Goal: Task Accomplishment & Management: Manage account settings

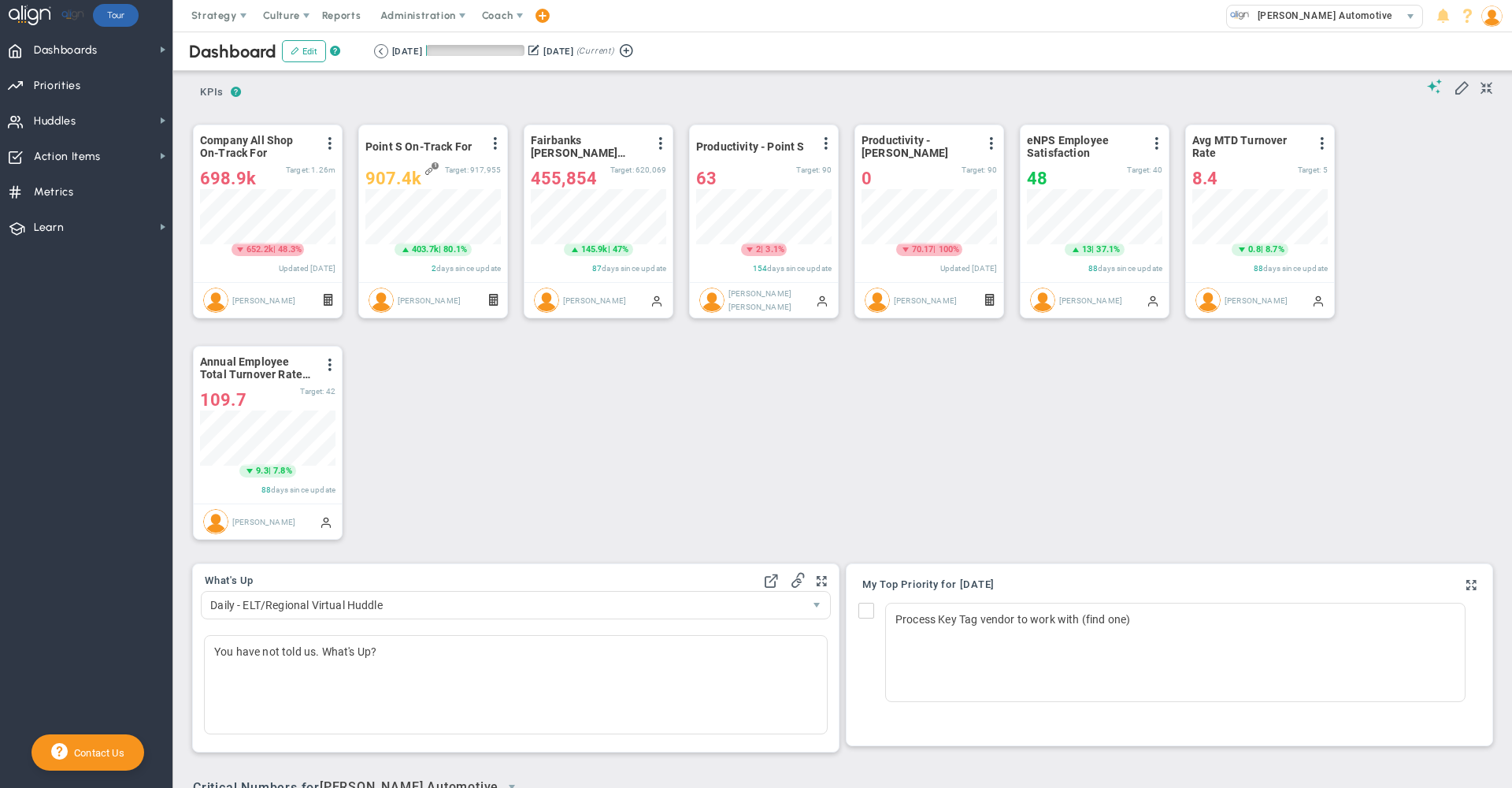
click at [516, 32] on div "Dashboard Edit ? Retrieving period... [DATE] [DATE] (Current)" at bounding box center [843, 51] width 1371 height 39
click at [63, 120] on span "Huddles" at bounding box center [55, 121] width 43 height 33
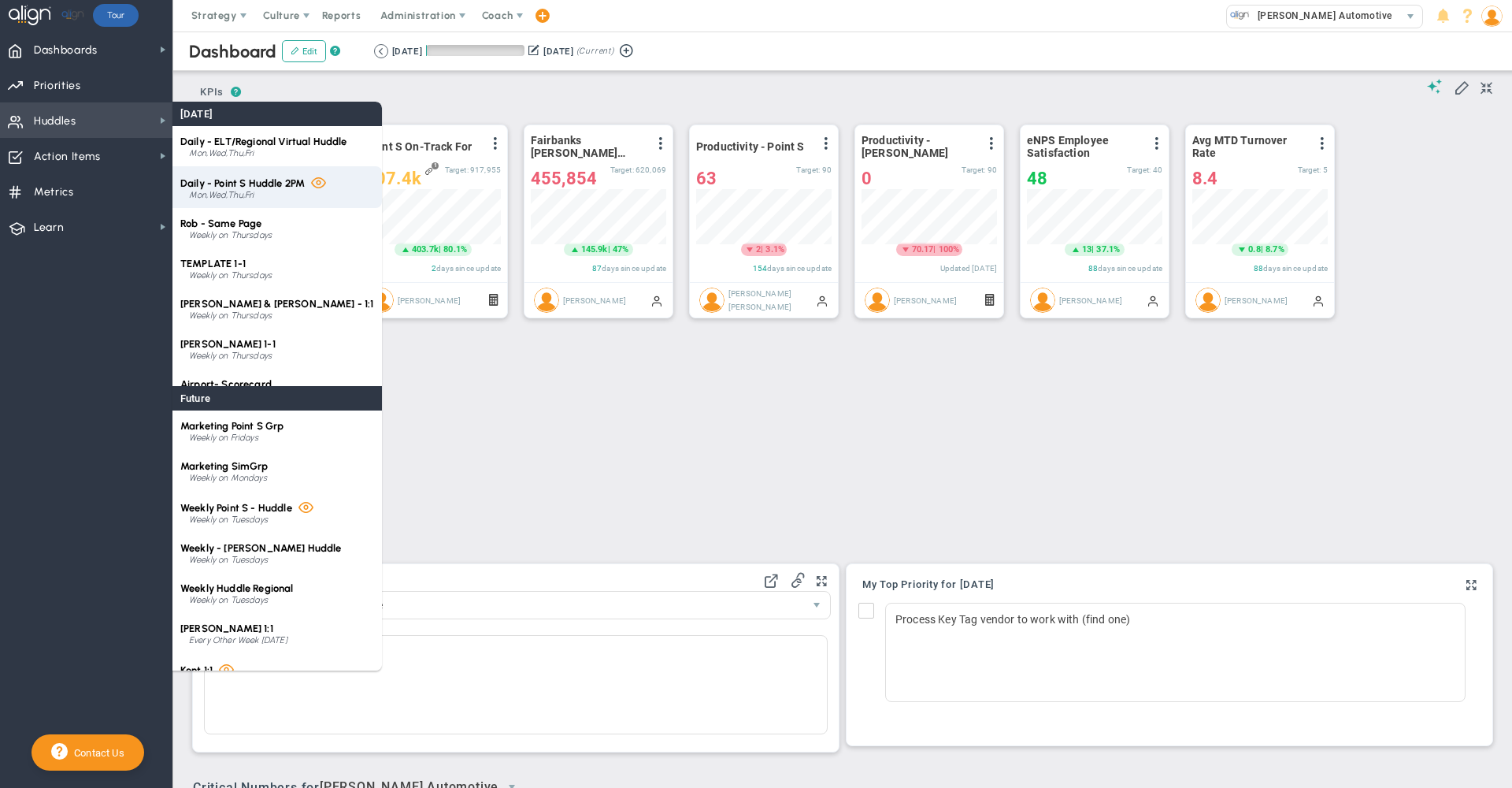
click at [262, 189] on div "Daily - Point S Huddle 2PM Mon,Wed,Thu,Fri" at bounding box center [277, 187] width 210 height 42
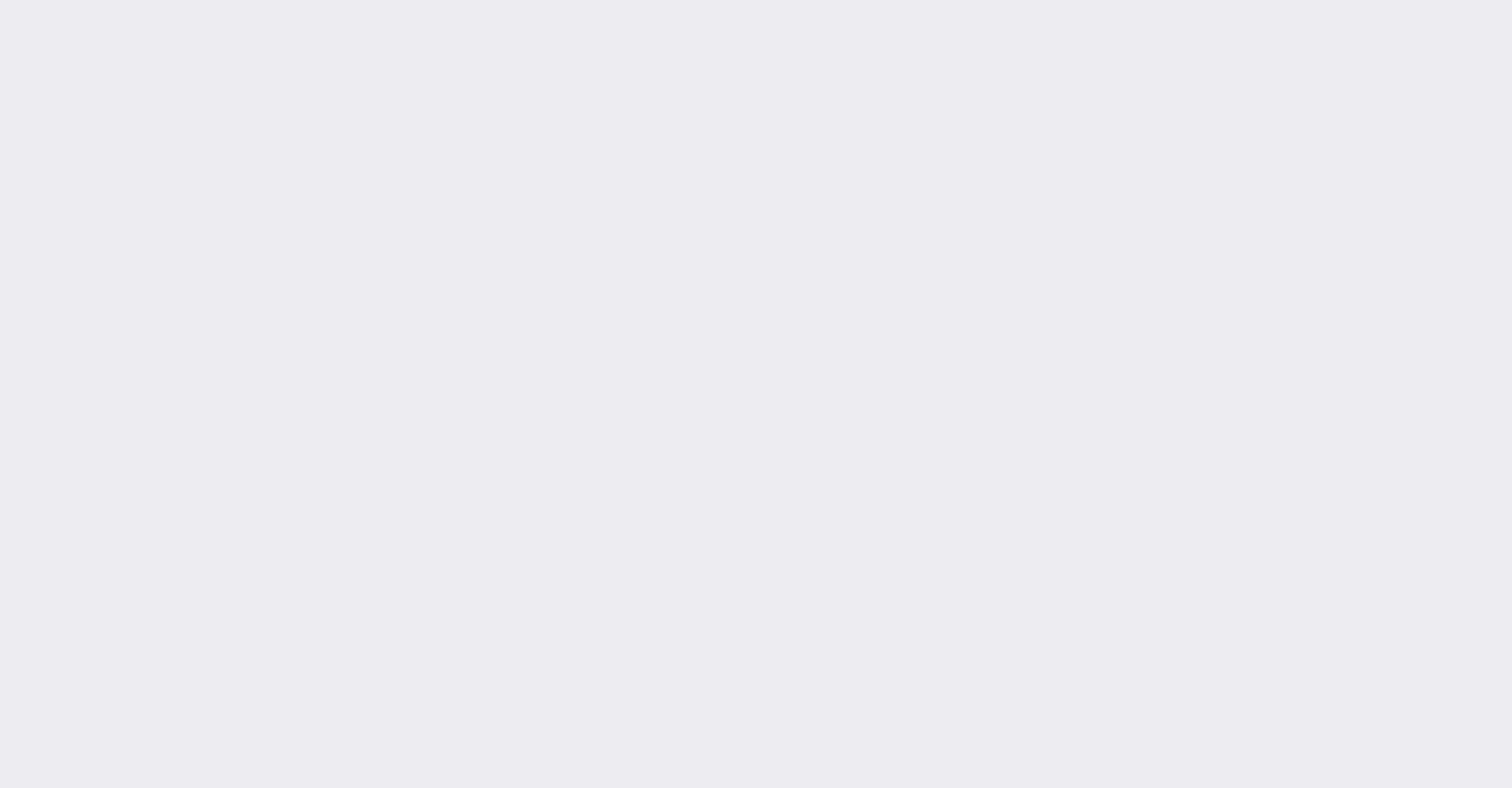
type input "[DATE]"
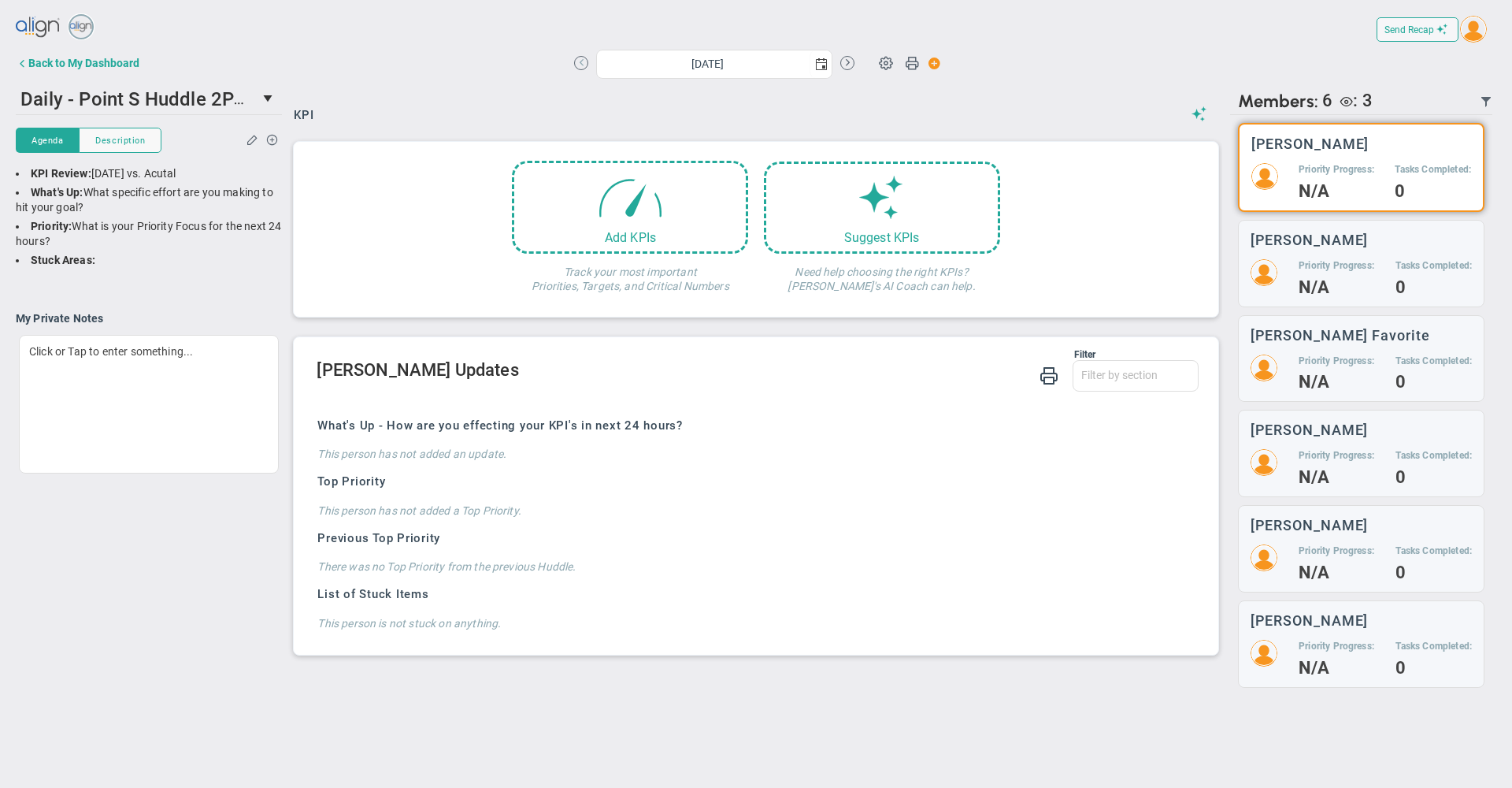
click at [576, 66] on button at bounding box center [581, 63] width 14 height 14
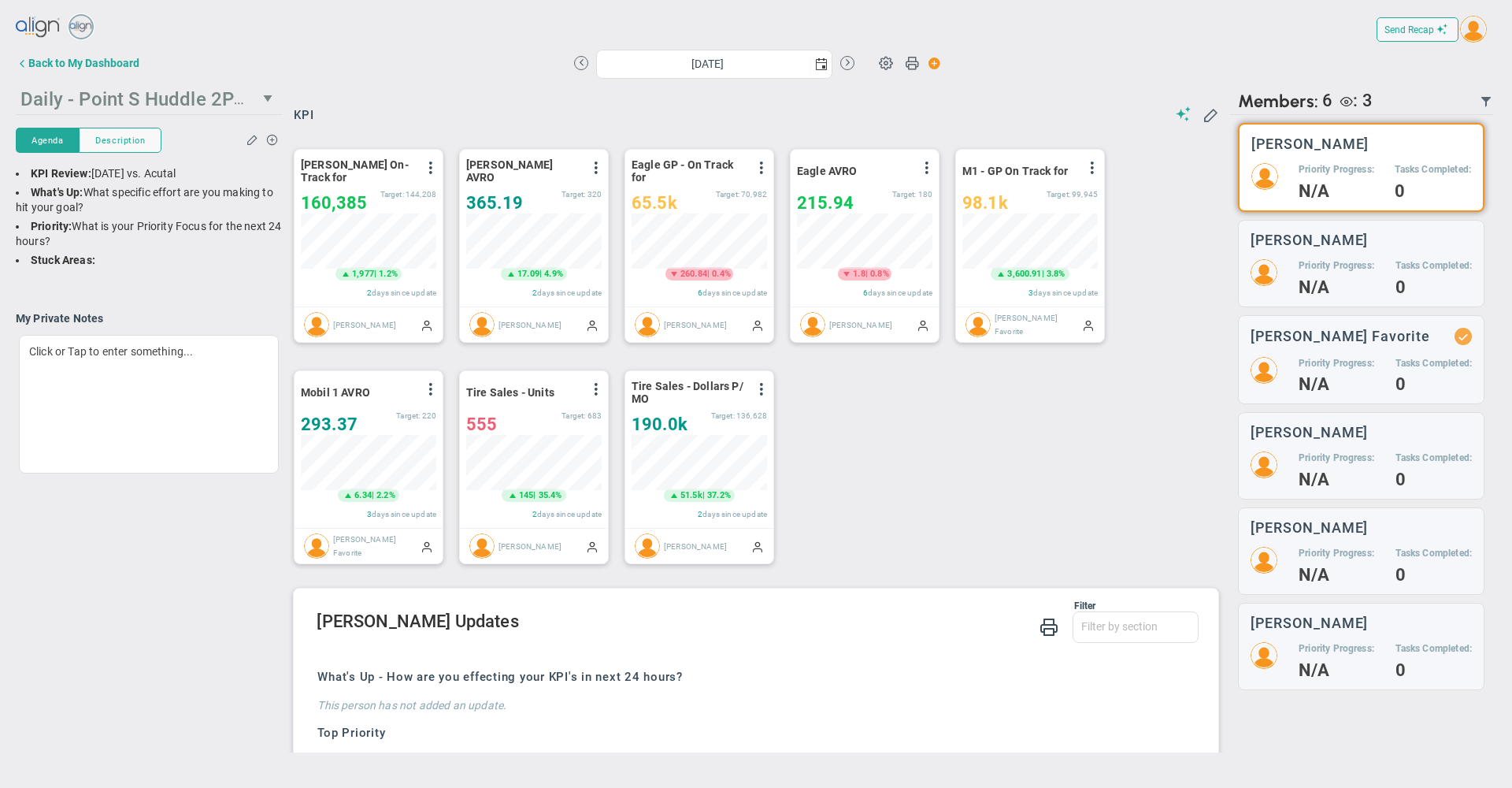
scroll to position [55, 135]
click at [429, 173] on span at bounding box center [430, 167] width 13 height 13
click at [395, 202] on li "Edit" at bounding box center [387, 200] width 112 height 20
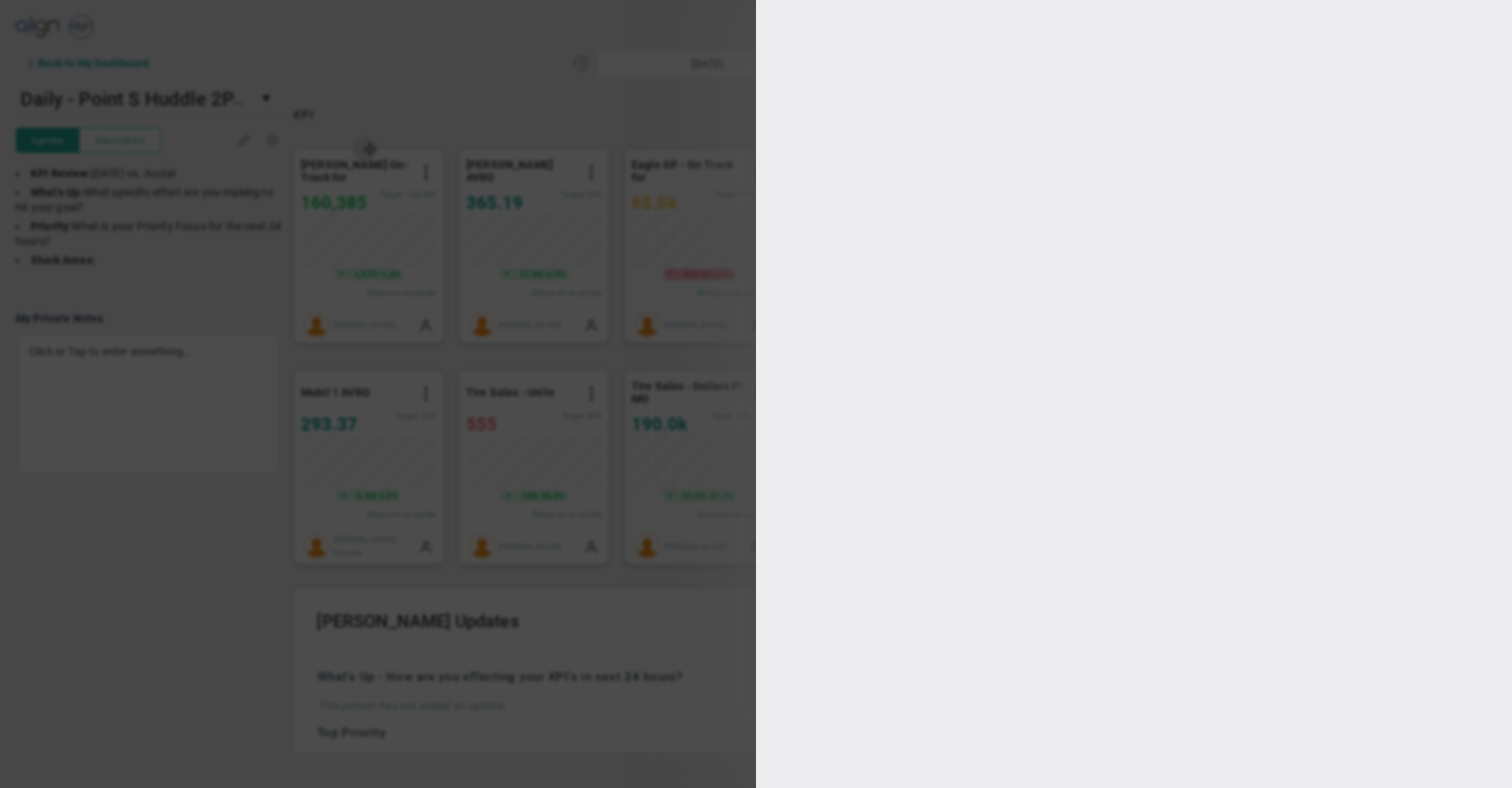
type input "[DATE]"
type input "[PERSON_NAME]"
radio input "true"
type input "170000"
type input "144208"
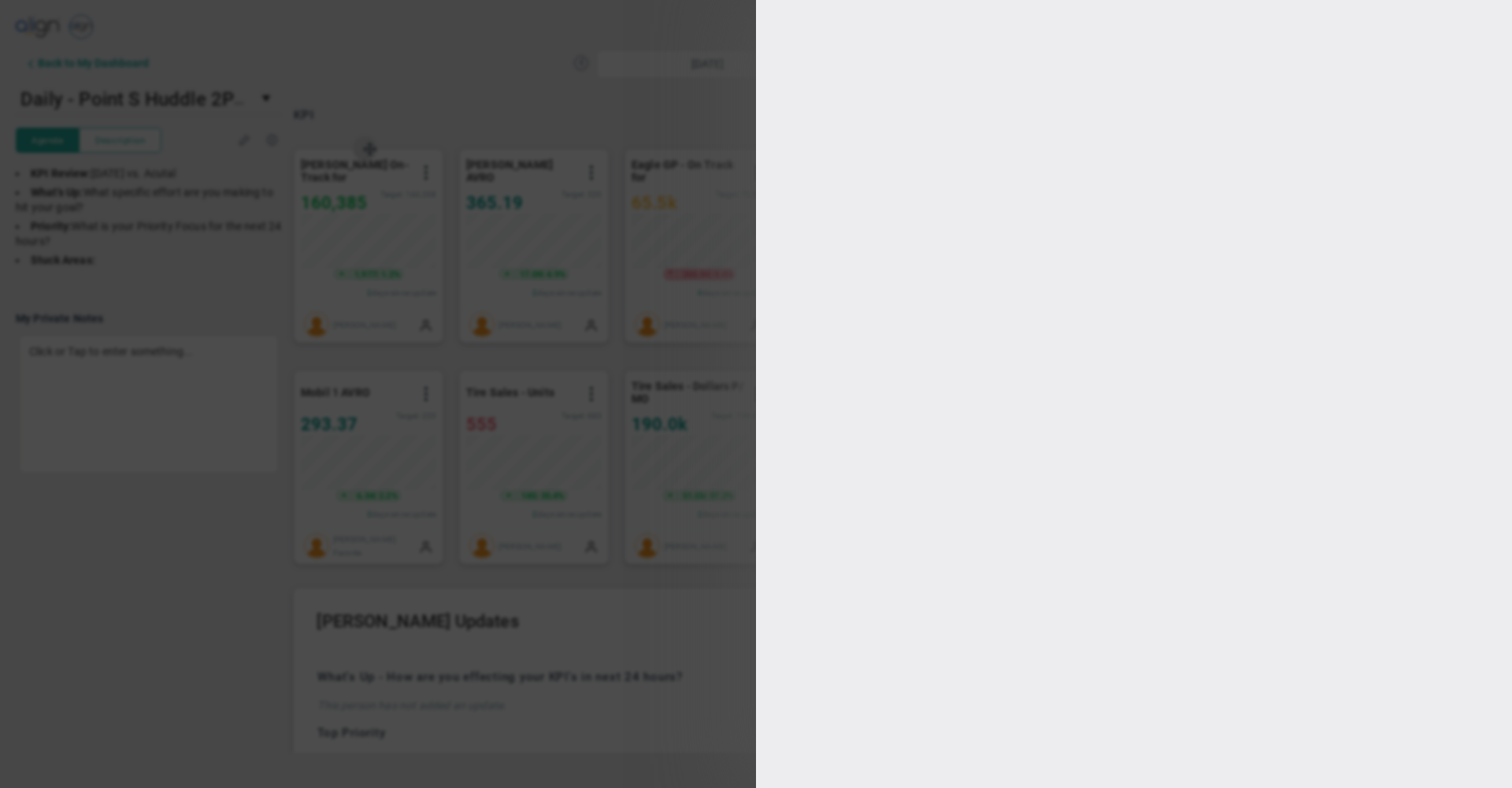
type input "134208"
type input "124208"
checkbox input "true"
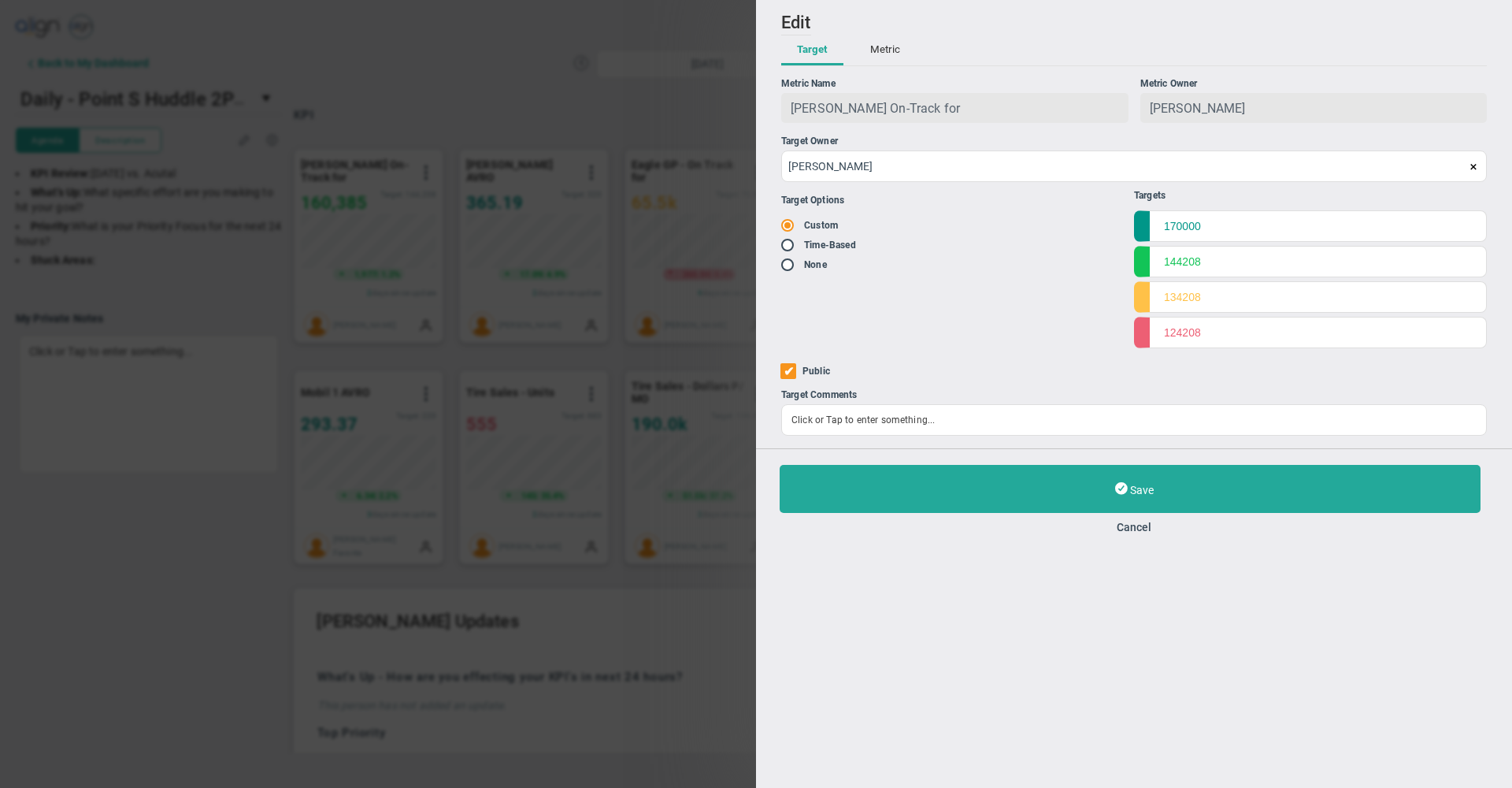
click at [1330, 115] on div "[PERSON_NAME]" at bounding box center [1314, 108] width 348 height 30
click at [1261, 212] on input "170000" at bounding box center [1311, 226] width 353 height 32
click at [1261, 221] on input "170000" at bounding box center [1311, 226] width 353 height 32
click at [1266, 267] on input "144208" at bounding box center [1311, 261] width 353 height 32
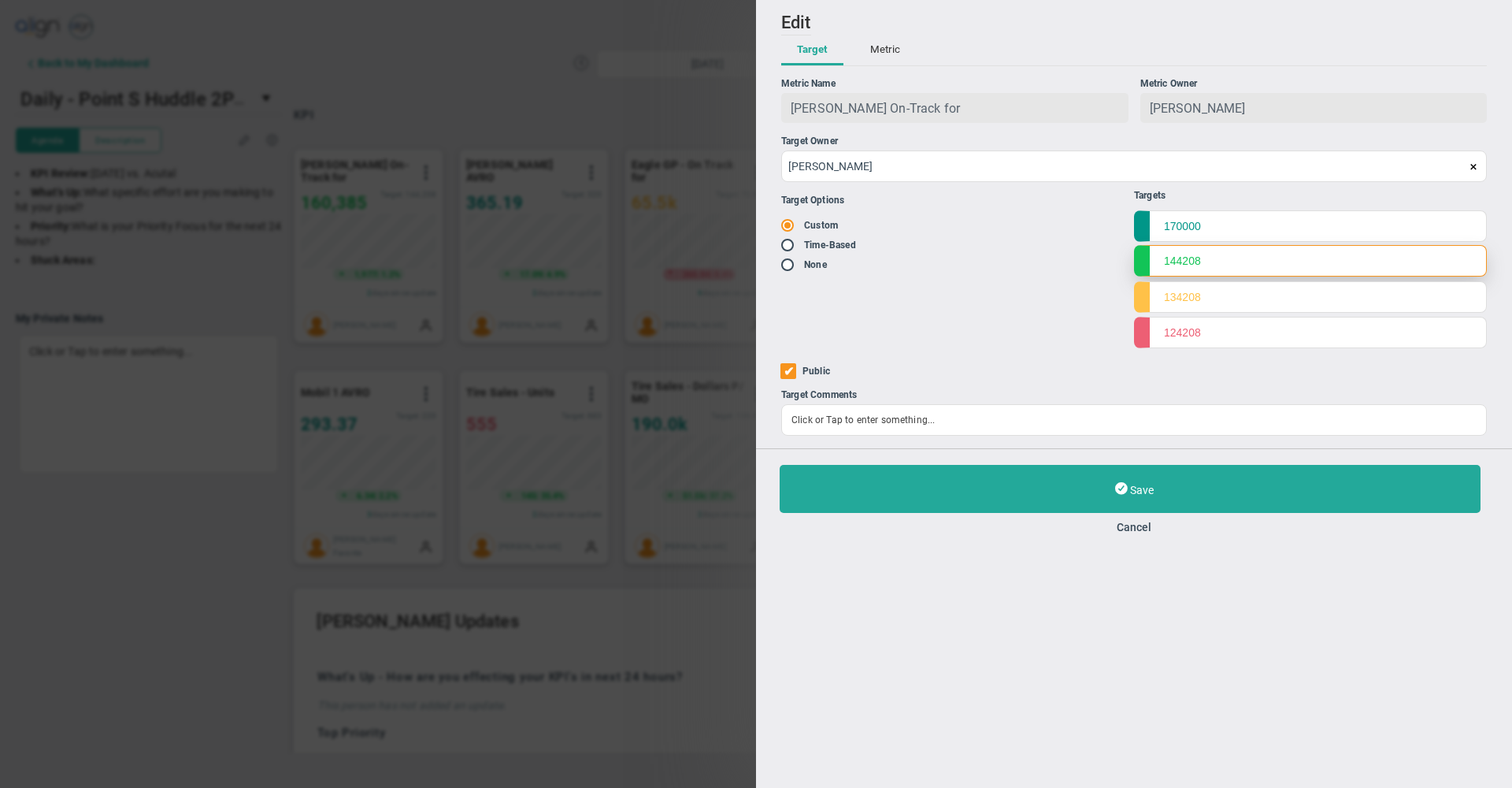
click at [1266, 267] on input "144208" at bounding box center [1311, 261] width 353 height 32
click at [1226, 297] on input "134208" at bounding box center [1311, 297] width 353 height 32
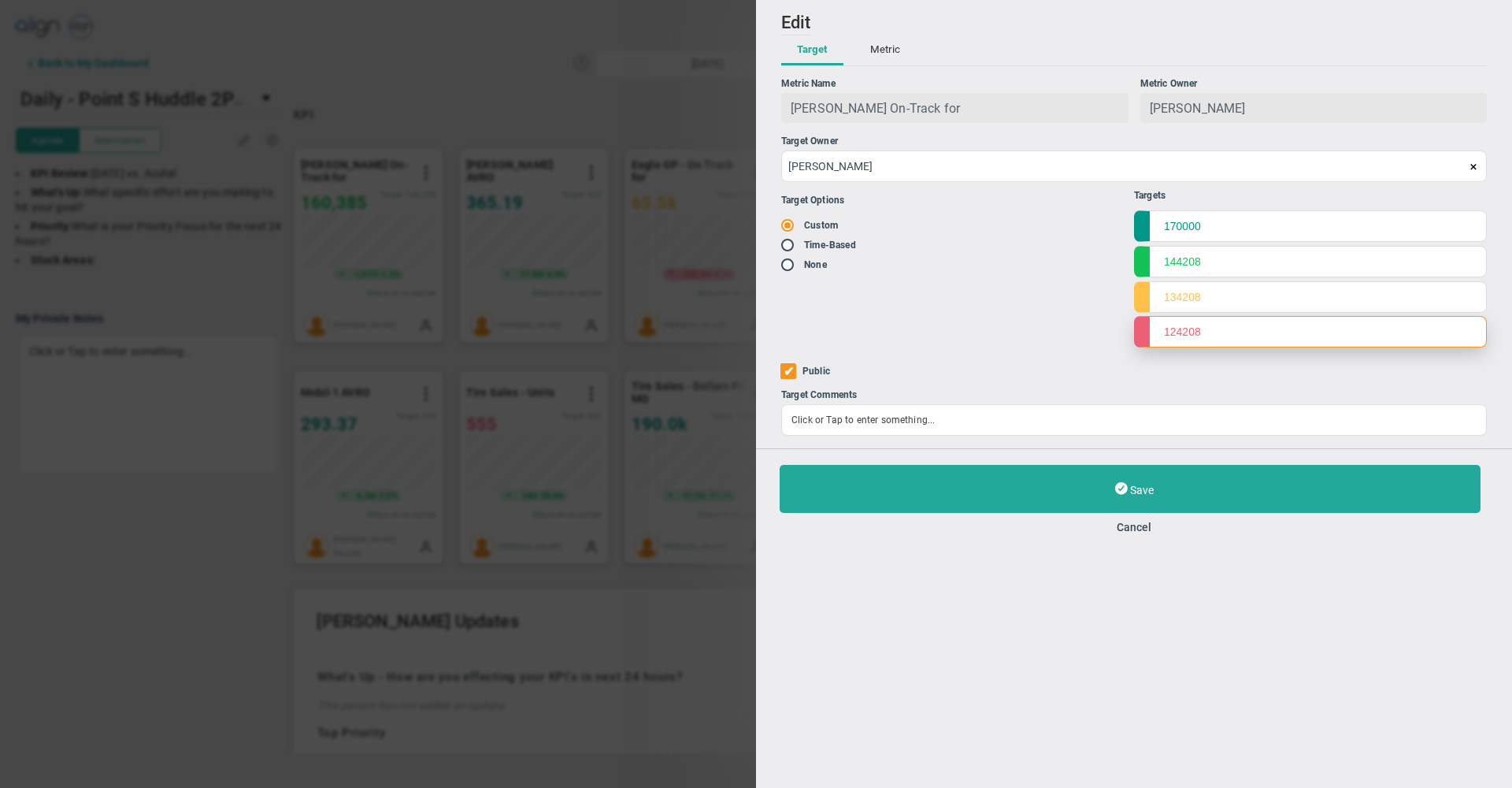
click at [1220, 334] on input "124208" at bounding box center [1311, 332] width 353 height 32
click at [1135, 531] on button "Cancel" at bounding box center [1134, 526] width 709 height 13
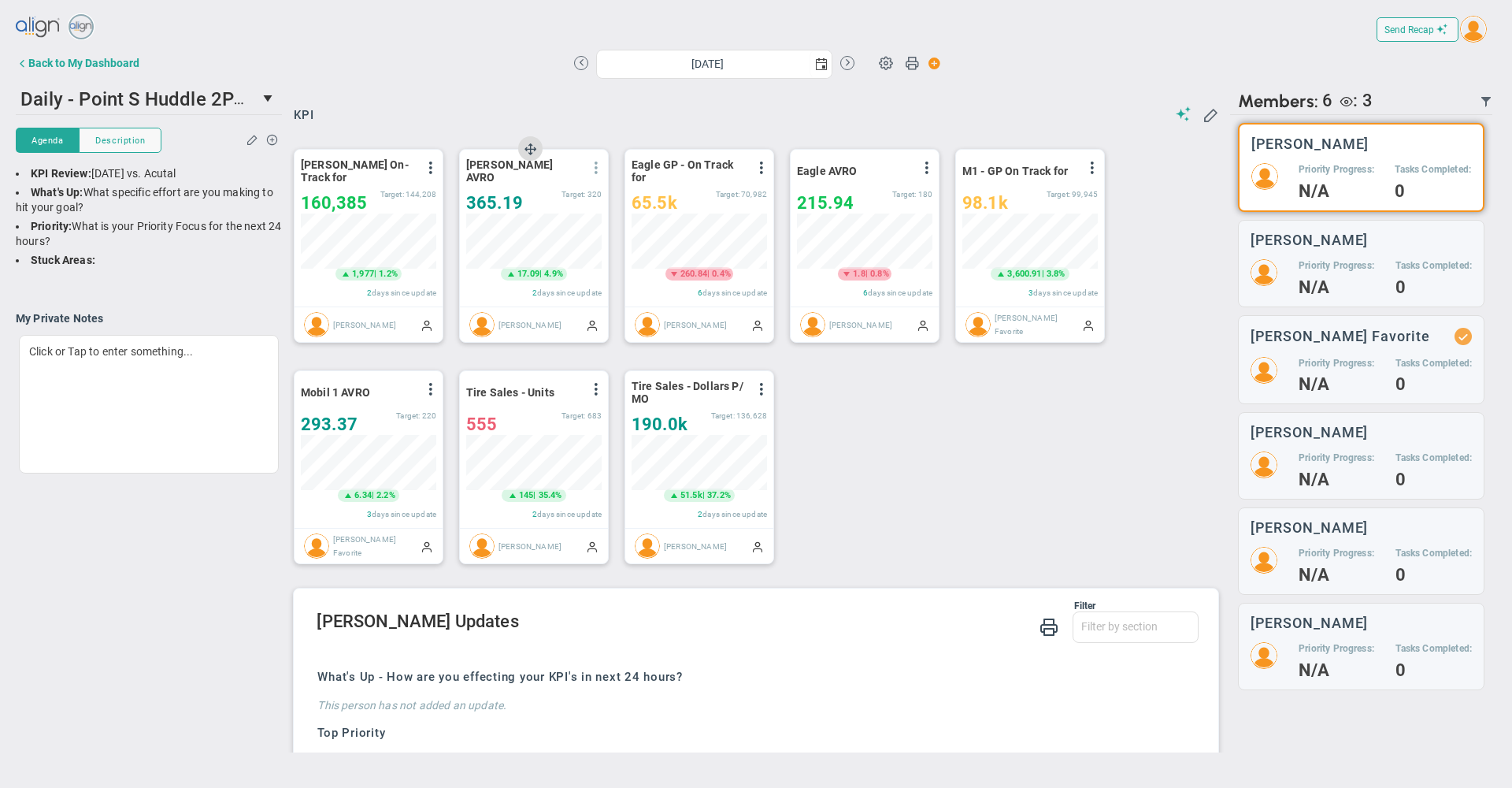
click at [596, 173] on span at bounding box center [596, 167] width 13 height 13
click at [564, 200] on li "Edit" at bounding box center [552, 200] width 112 height 20
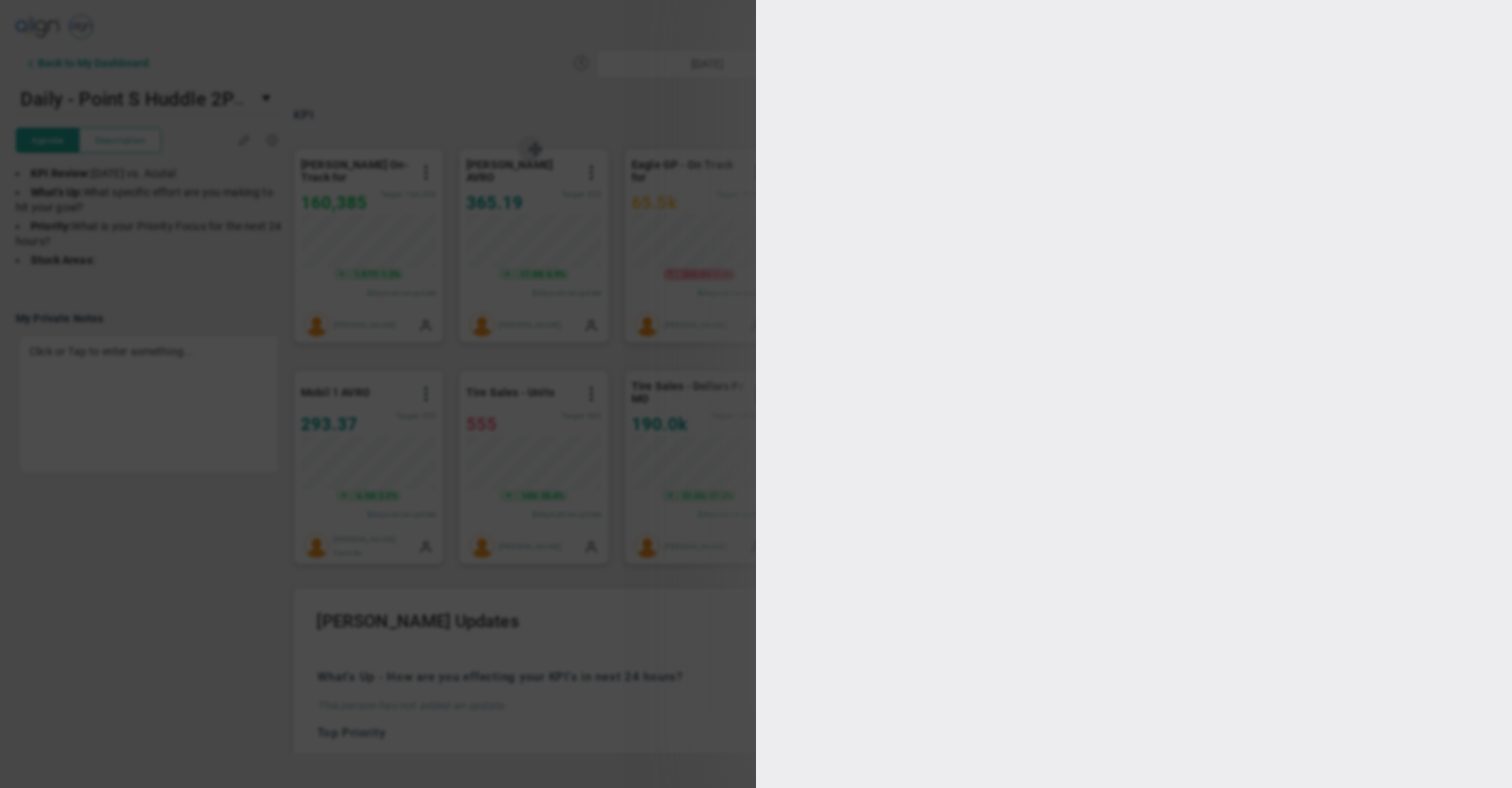
type input "[DATE]"
type input "[PERSON_NAME]"
radio input "true"
type input "360"
type input "320"
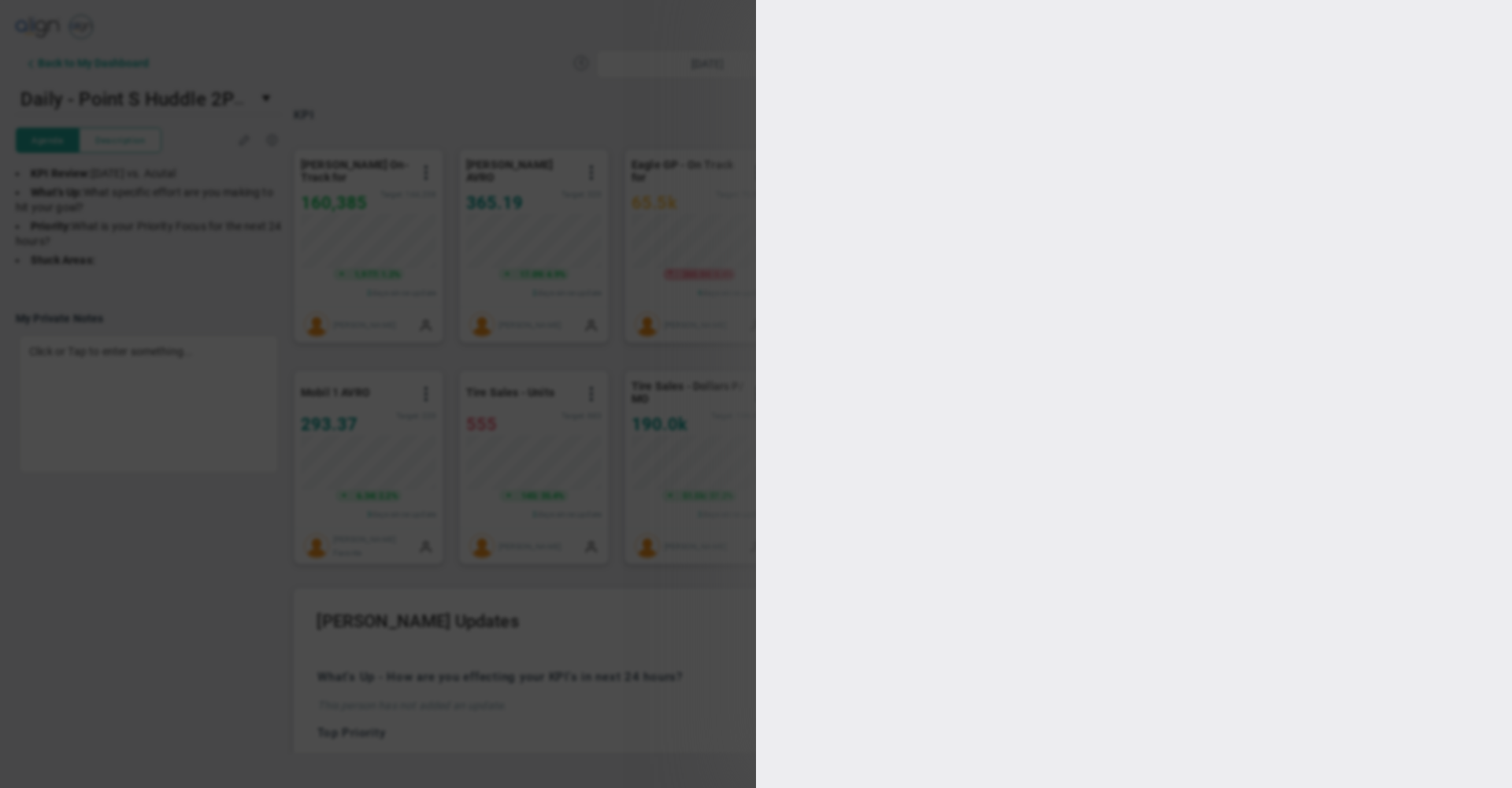
type input "280"
type input "250"
checkbox input "true"
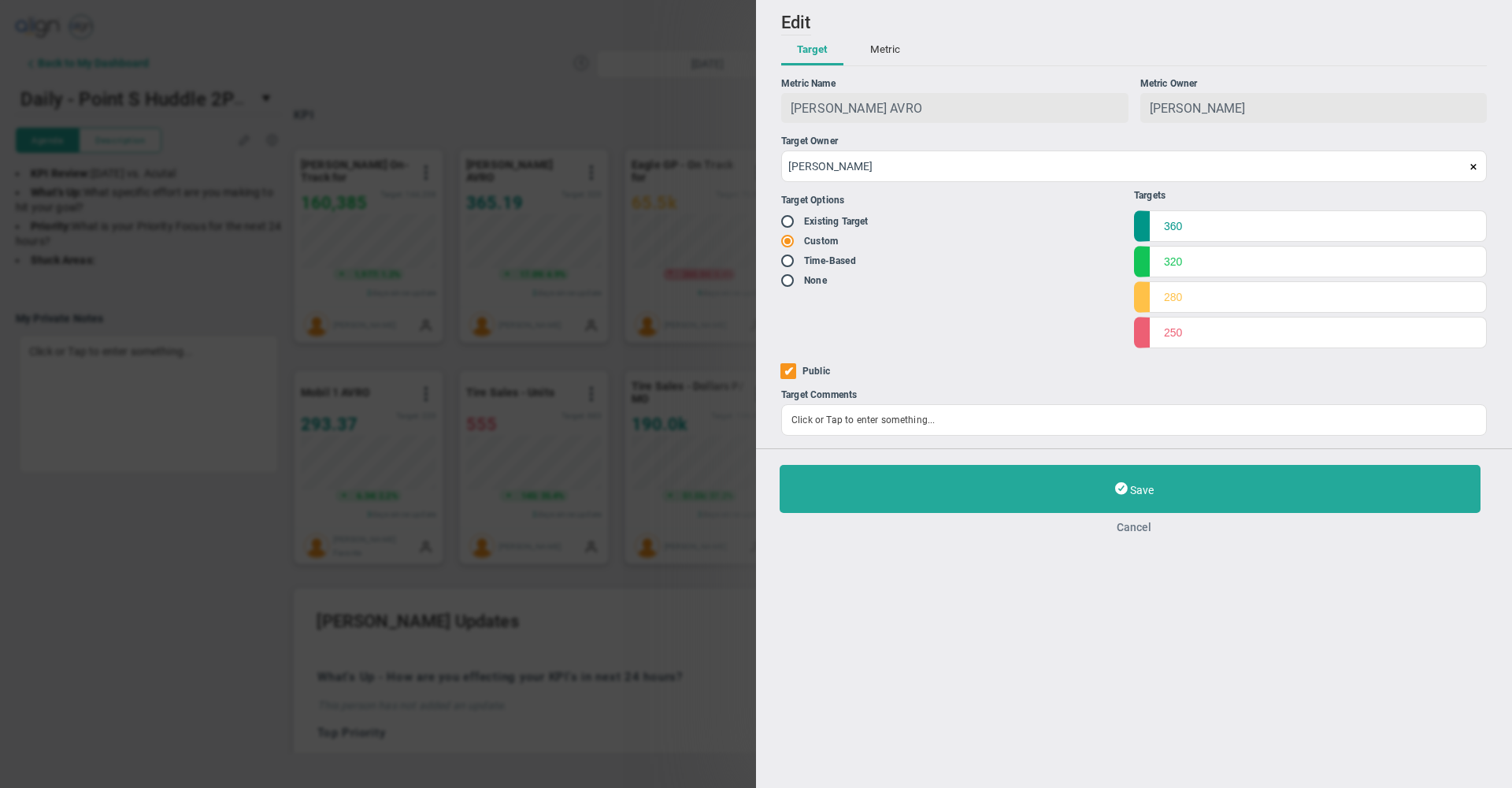
click at [1130, 531] on button "Cancel" at bounding box center [1134, 526] width 709 height 13
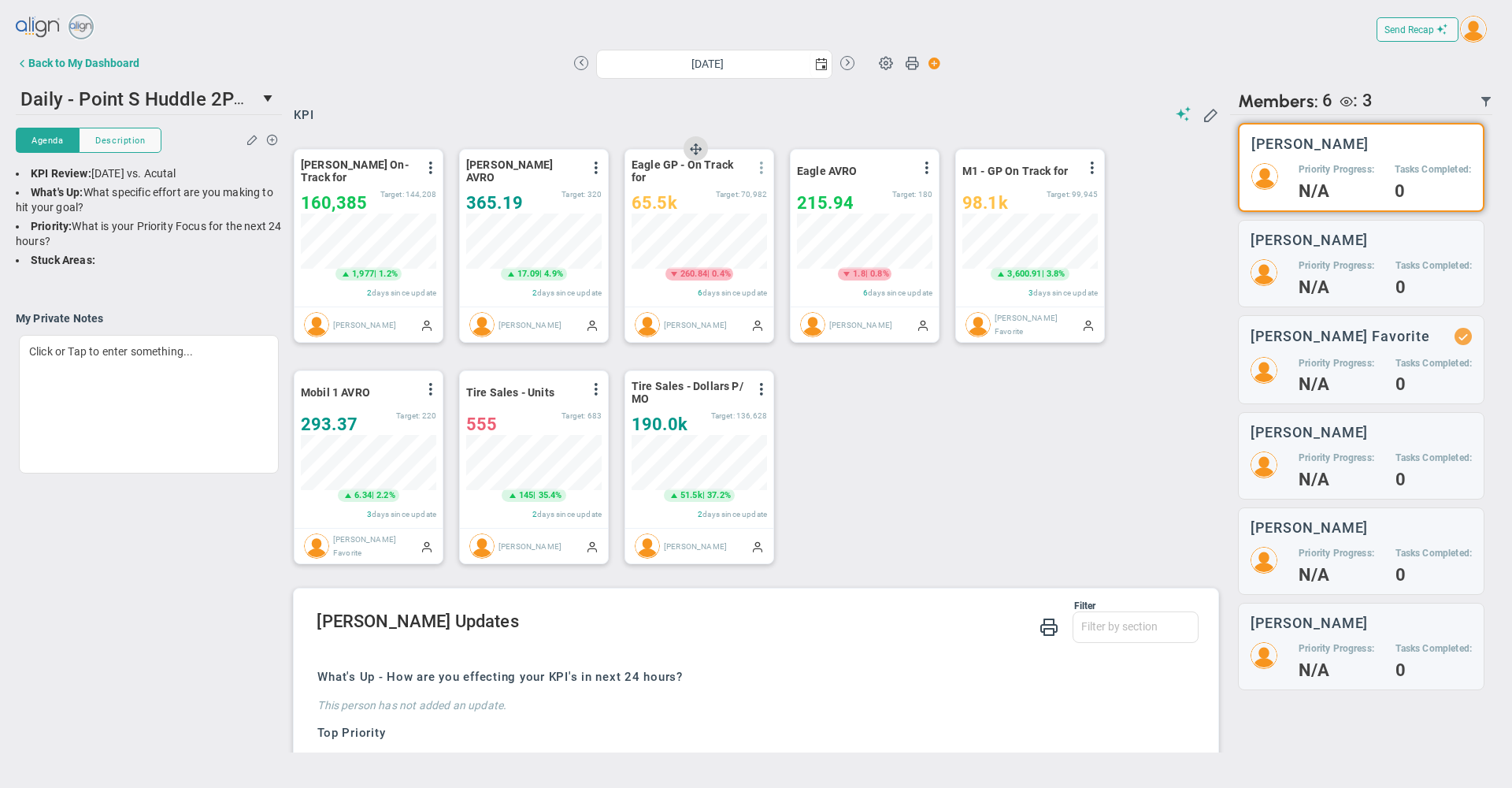
click at [764, 170] on span at bounding box center [761, 167] width 13 height 13
click at [712, 204] on li "Edit" at bounding box center [718, 200] width 112 height 20
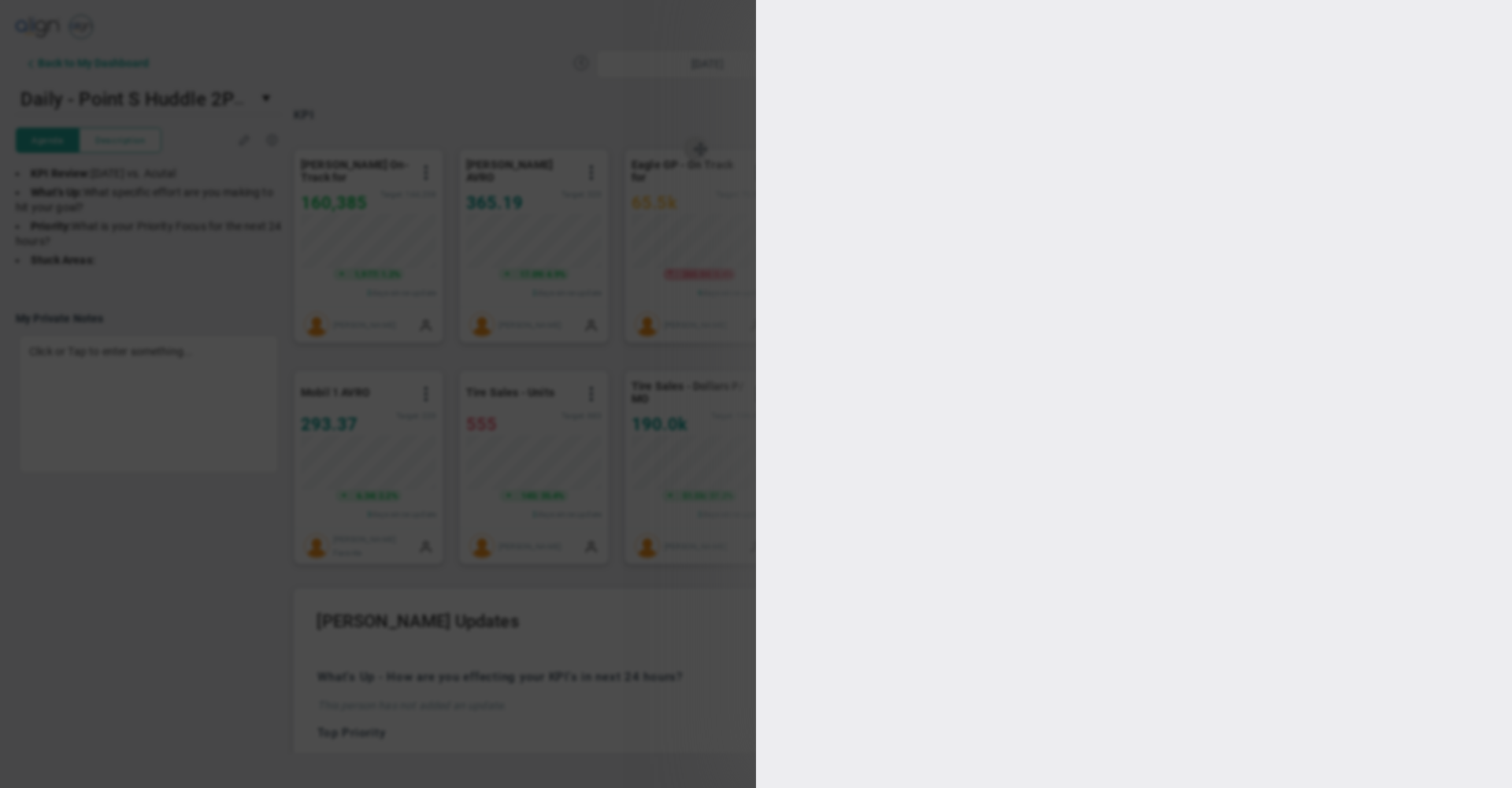
type input "[DATE]"
type input "[PERSON_NAME]"
radio input "true"
type input "80000"
type input "70982"
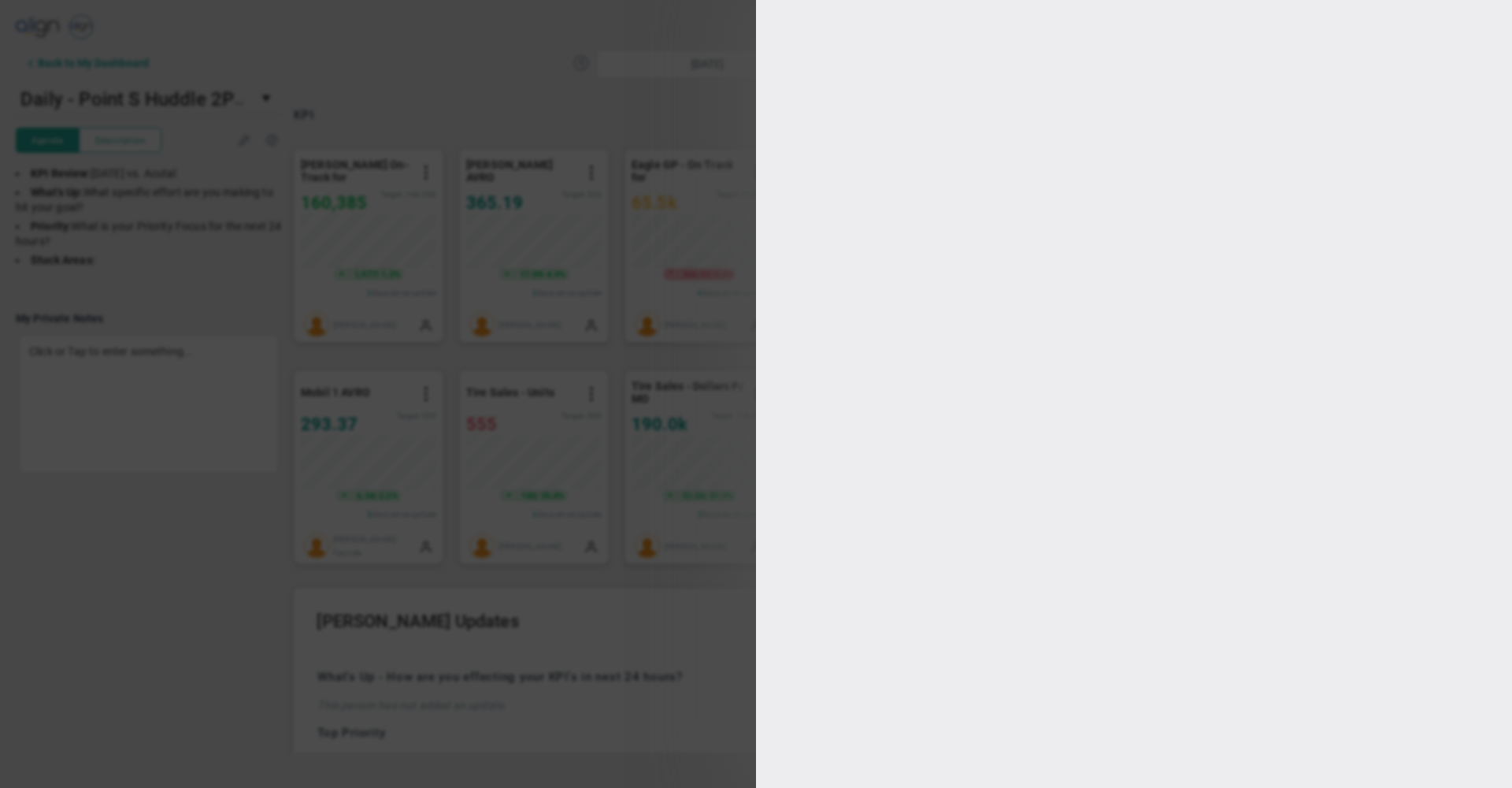
type input "60000"
type input "50000"
checkbox input "true"
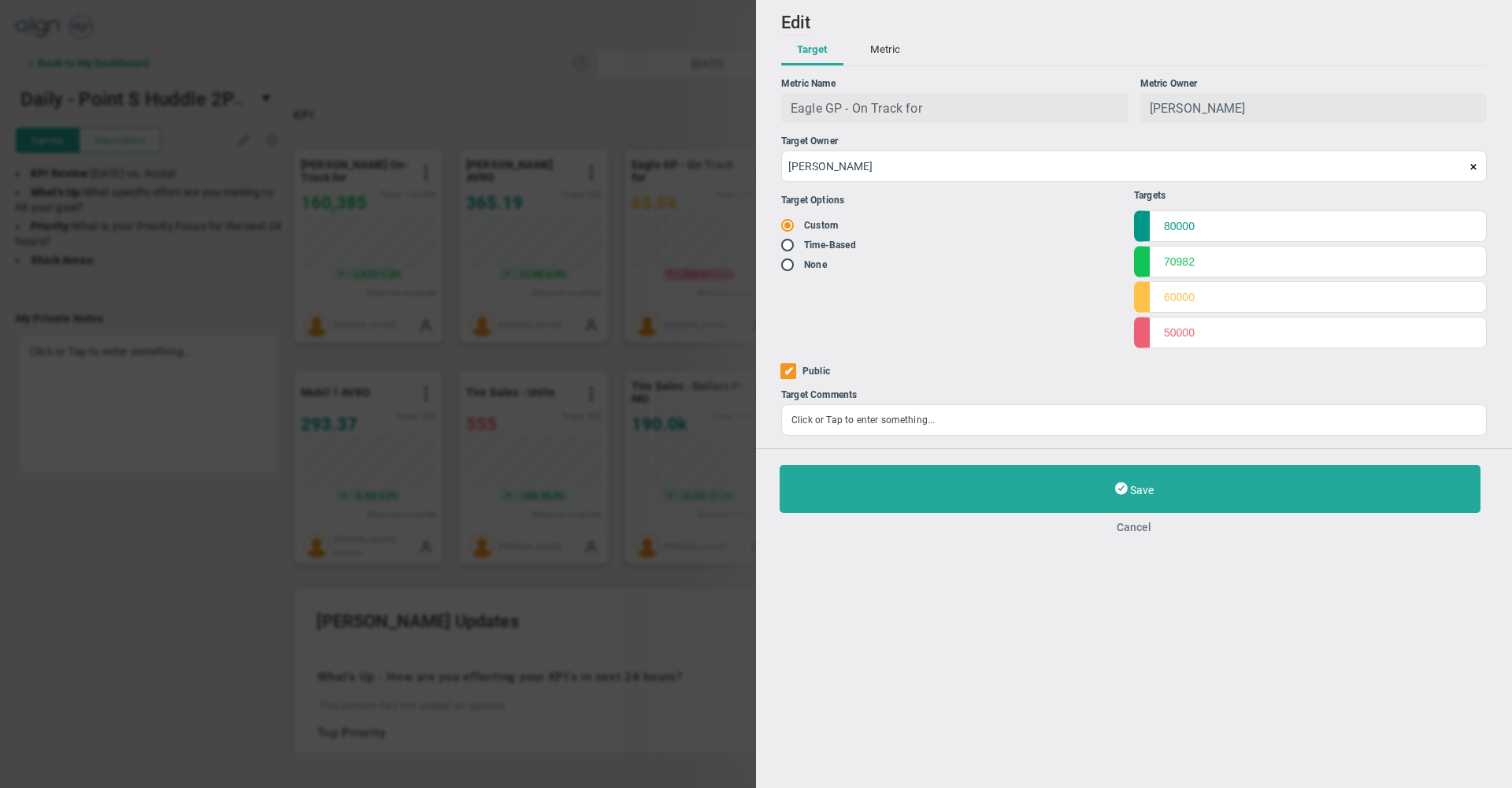
click at [1138, 533] on button "Cancel" at bounding box center [1134, 526] width 709 height 13
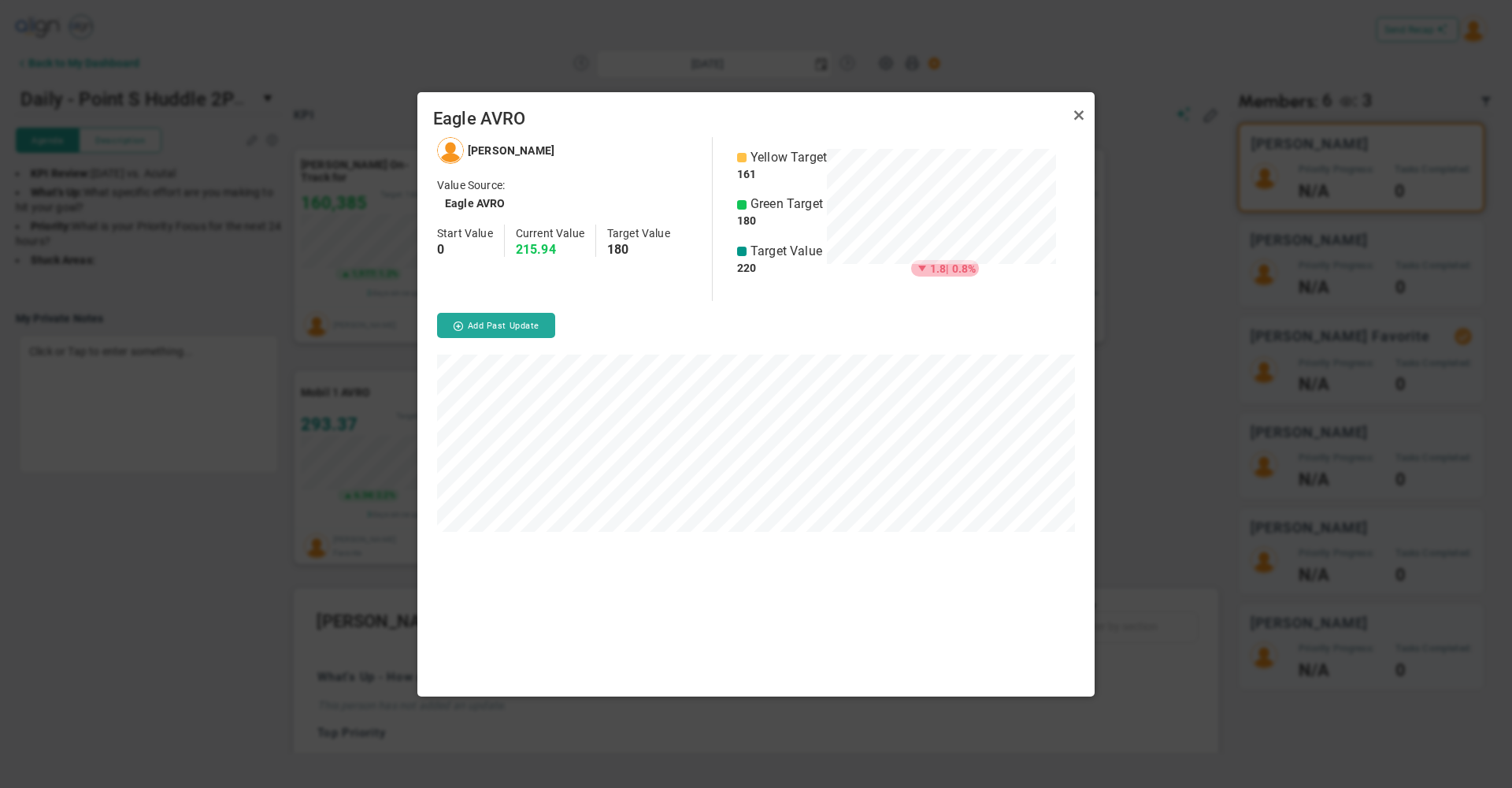
scroll to position [559, 677]
click at [1082, 114] on link "Close" at bounding box center [1079, 115] width 19 height 19
click at [1076, 125] on link "Close" at bounding box center [1079, 115] width 19 height 19
click at [238, 623] on div at bounding box center [756, 394] width 1512 height 788
click at [1075, 116] on link "Close" at bounding box center [1079, 115] width 19 height 19
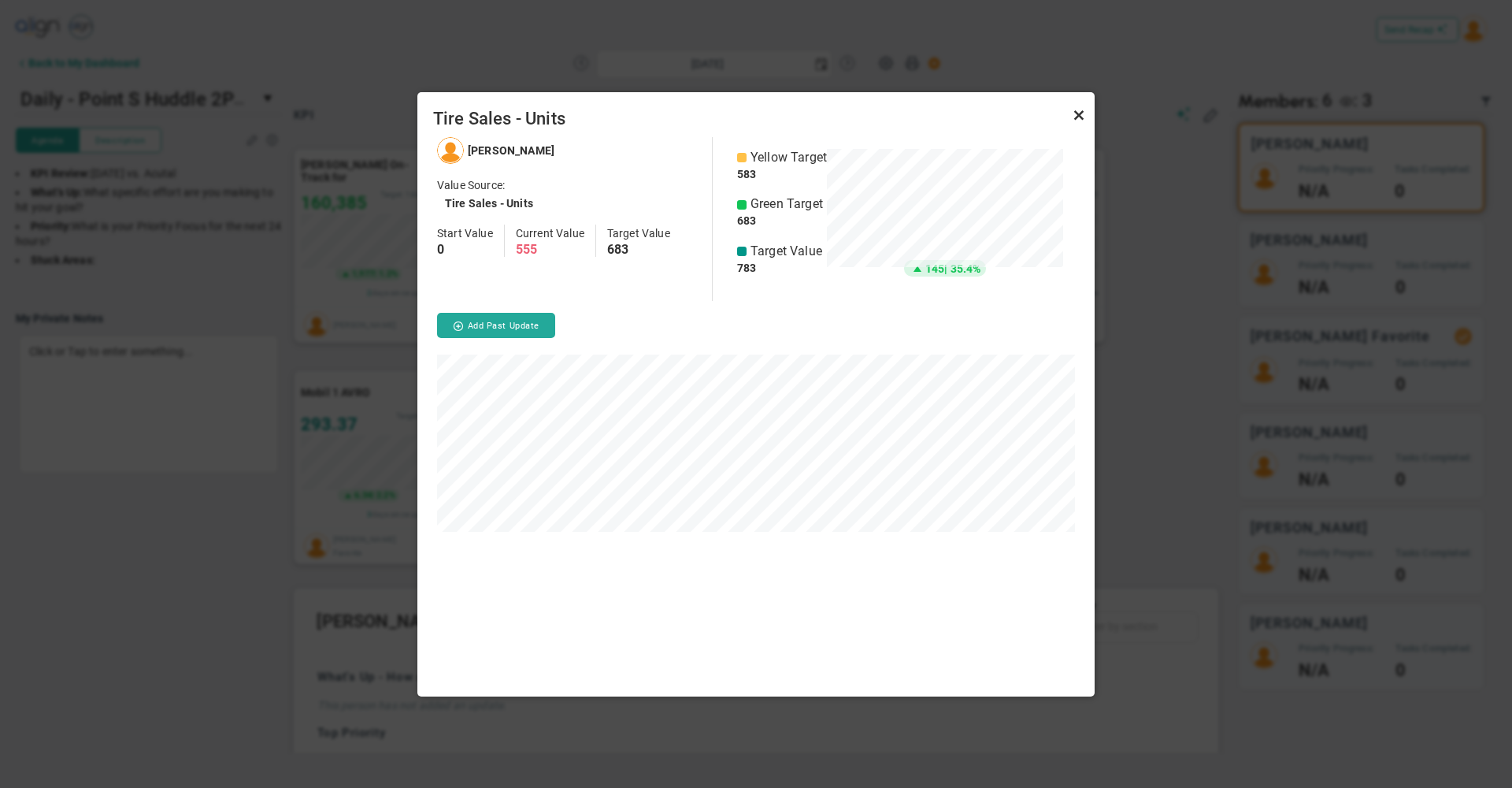
click at [1083, 117] on link "Close" at bounding box center [1079, 115] width 19 height 19
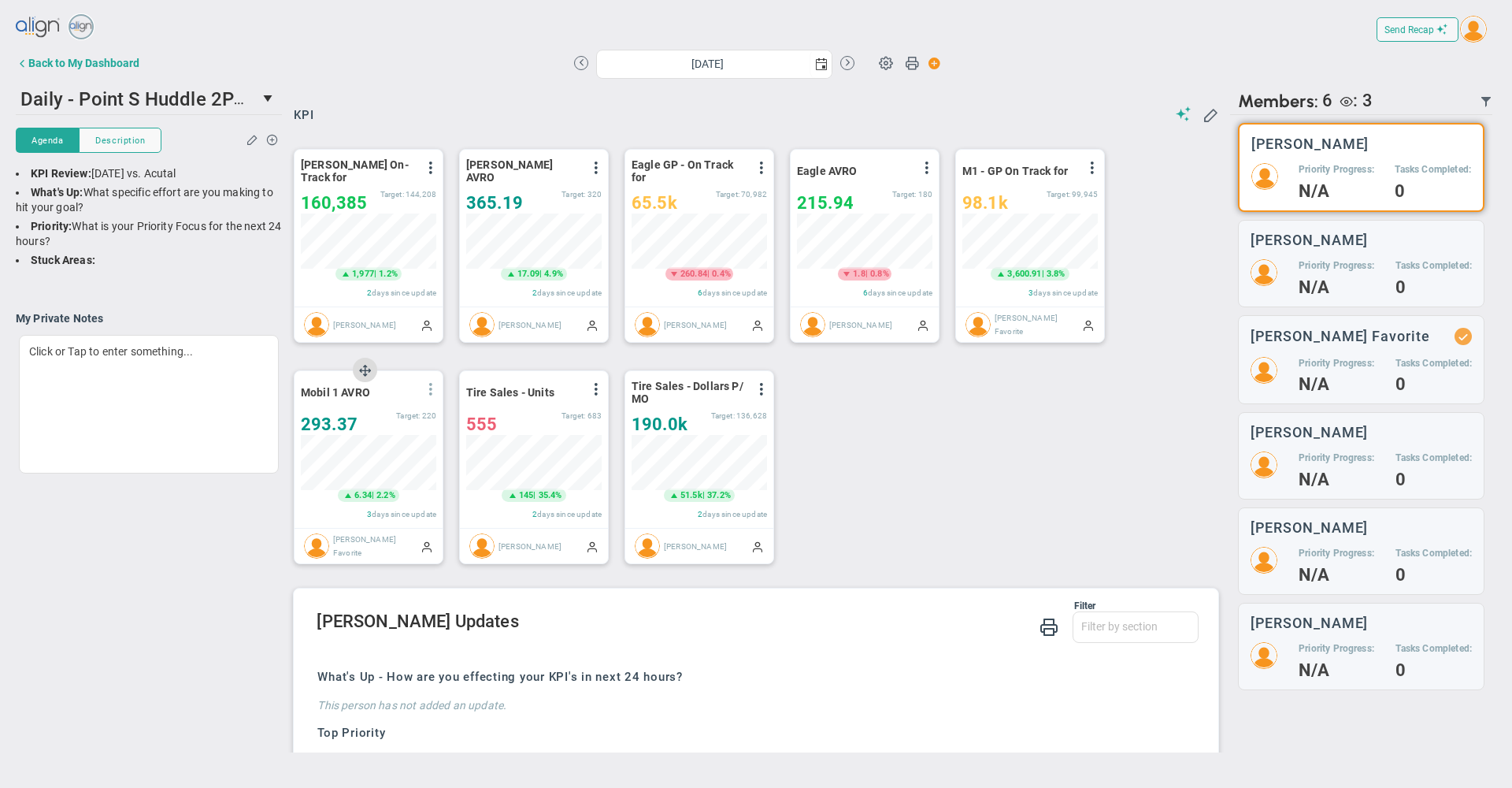
click at [430, 394] on span at bounding box center [430, 389] width 13 height 13
click at [379, 421] on li "Edit" at bounding box center [387, 421] width 112 height 20
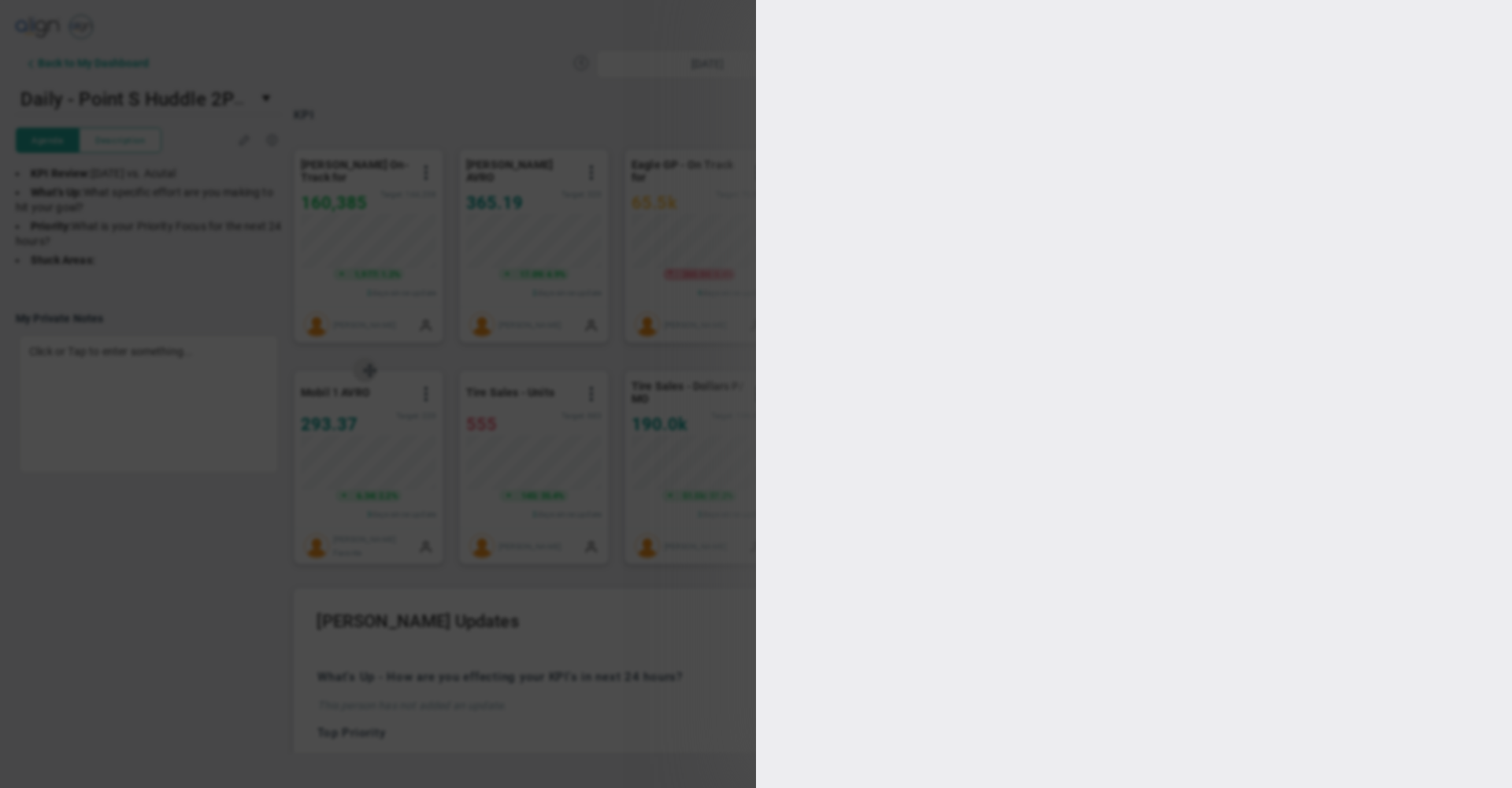
type input "[DATE]"
type input "[PERSON_NAME] Favorite"
radio input "true"
type input "250"
type input "220"
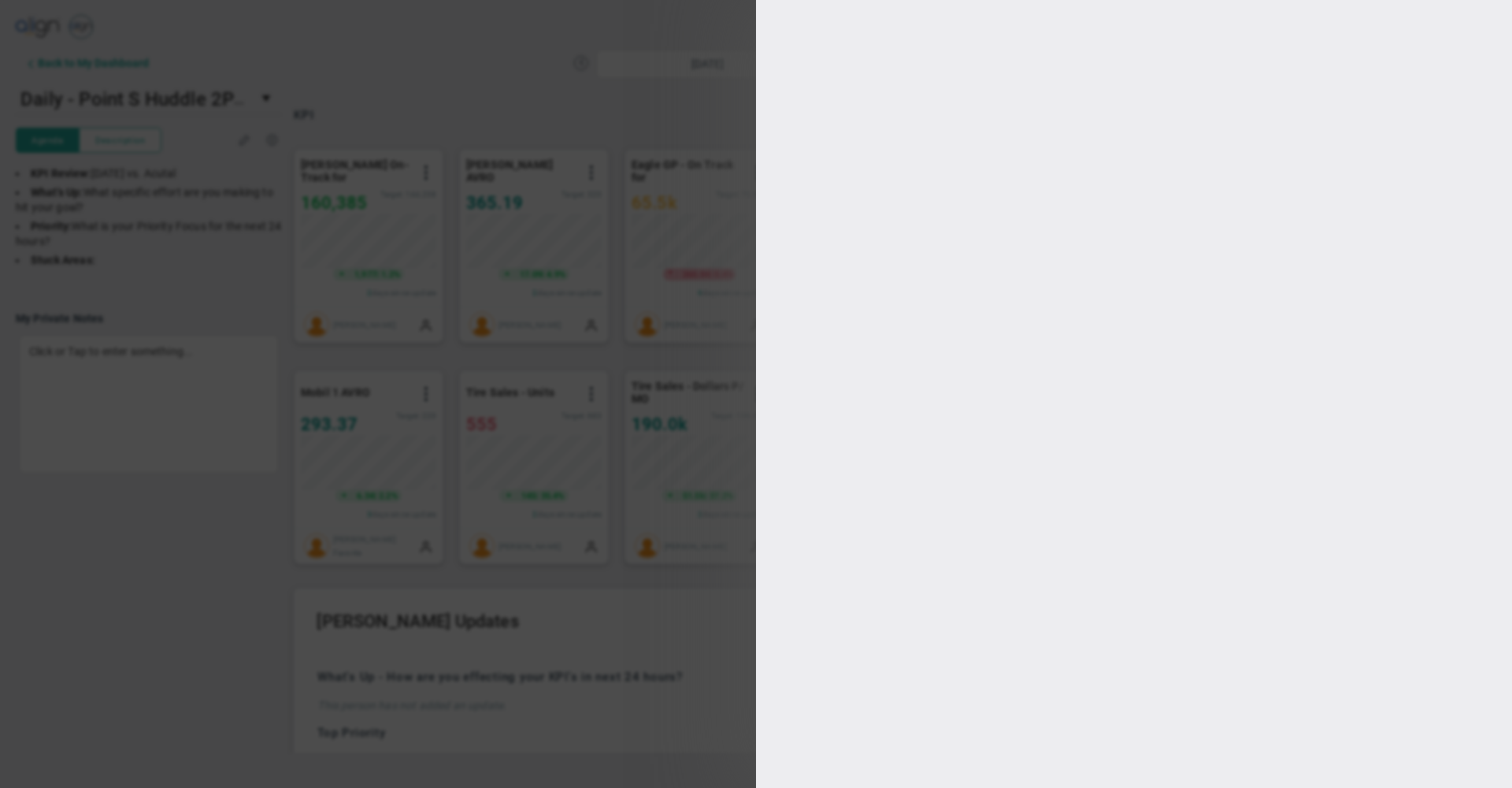
type input "200"
type input "180"
checkbox input "true"
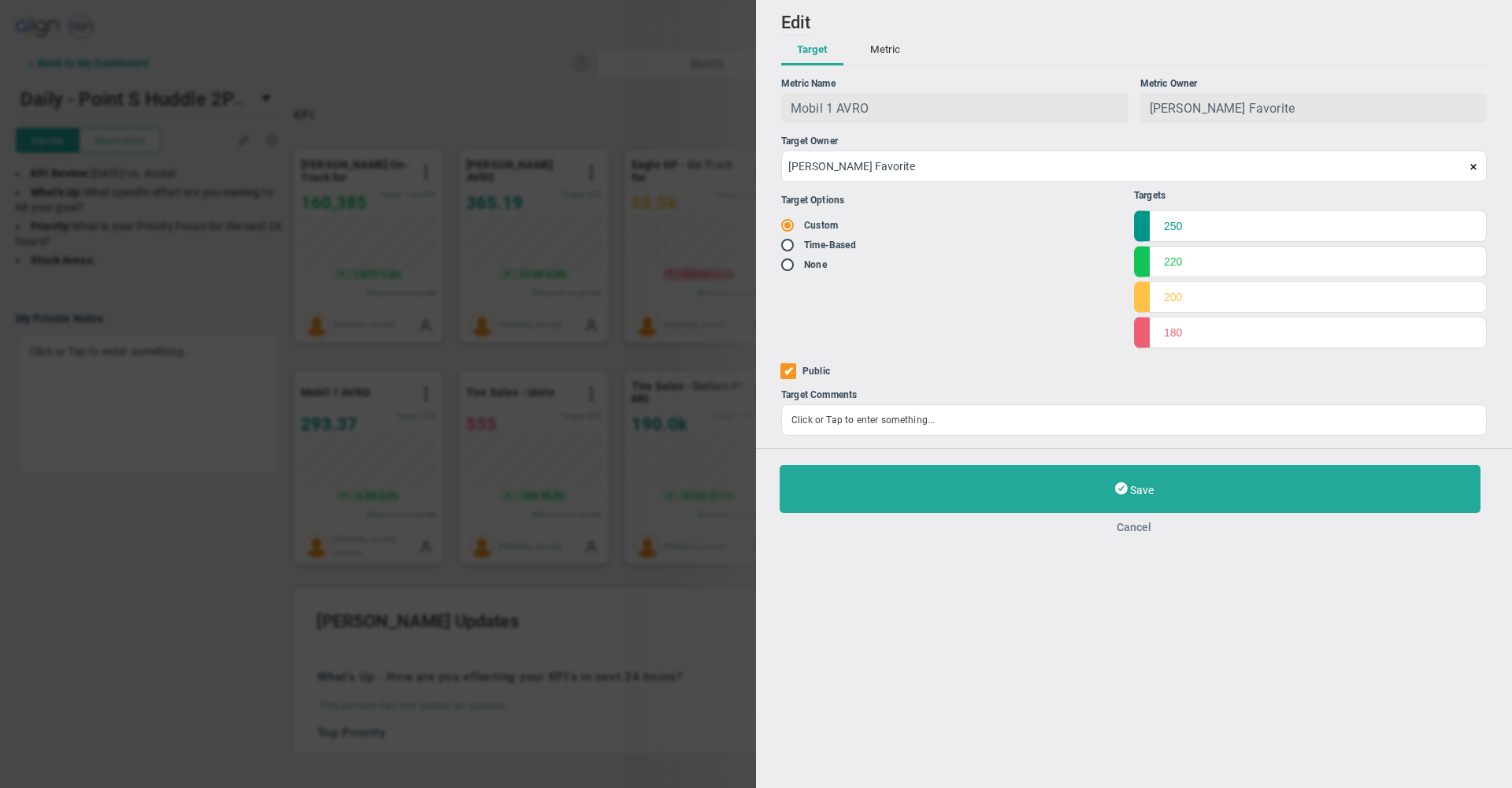
click at [1131, 532] on button "Cancel" at bounding box center [1134, 526] width 709 height 13
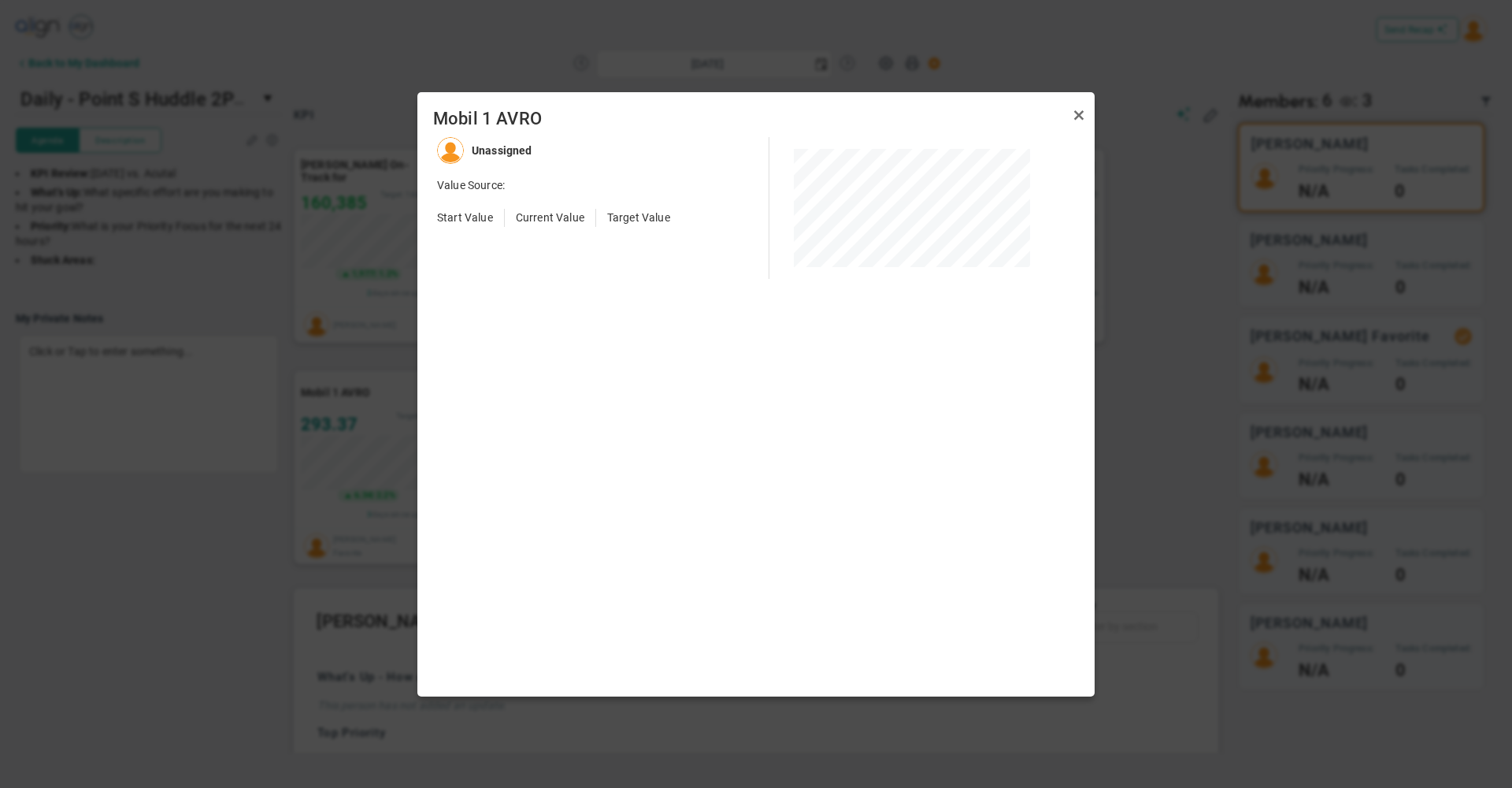
click at [365, 481] on div at bounding box center [756, 394] width 1512 height 788
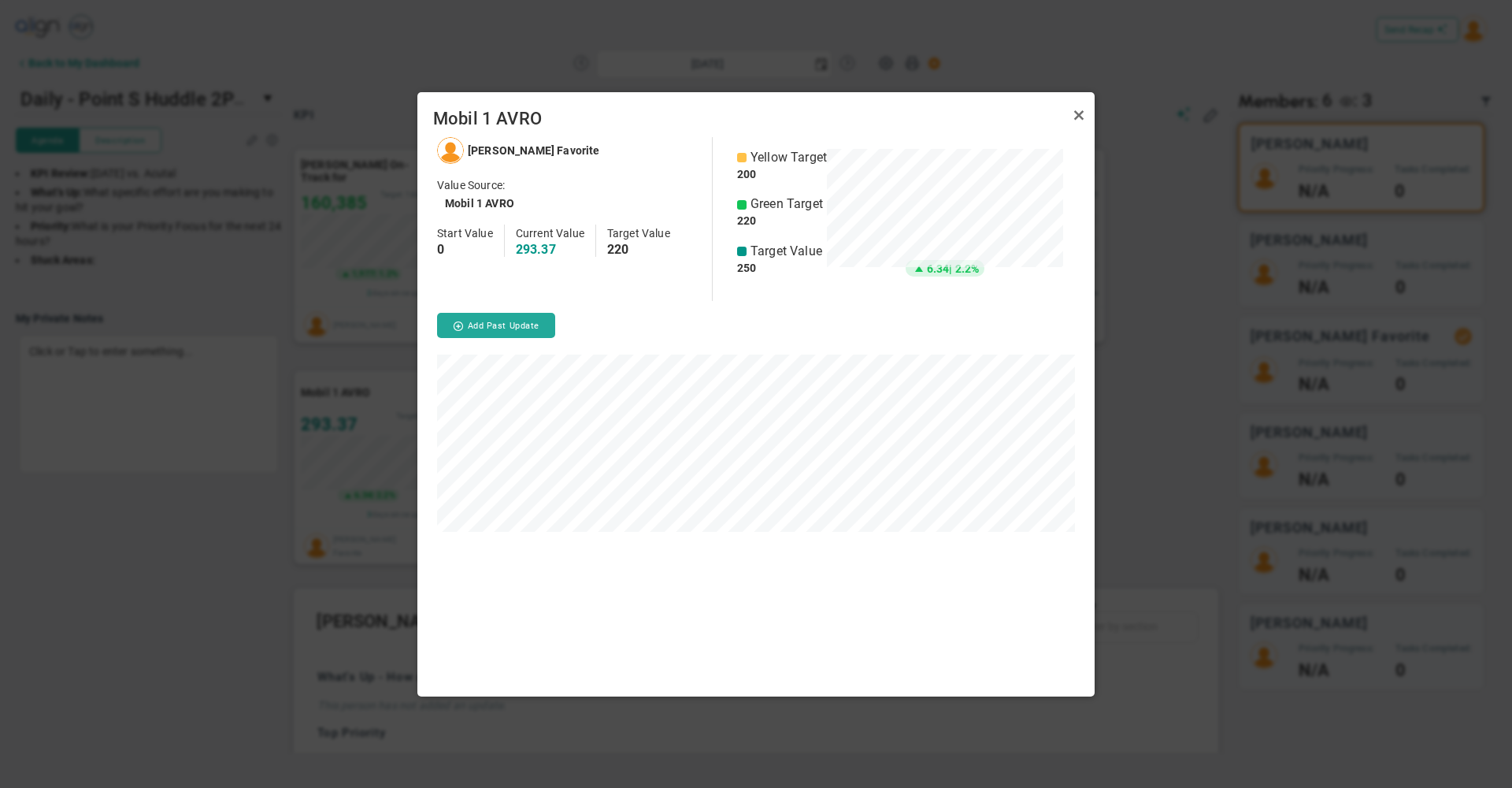
scroll to position [559, 677]
click at [1078, 118] on link "Close" at bounding box center [1079, 115] width 19 height 19
click at [1081, 118] on link "Close" at bounding box center [1079, 115] width 19 height 19
click at [1078, 117] on link "Close" at bounding box center [1079, 115] width 19 height 19
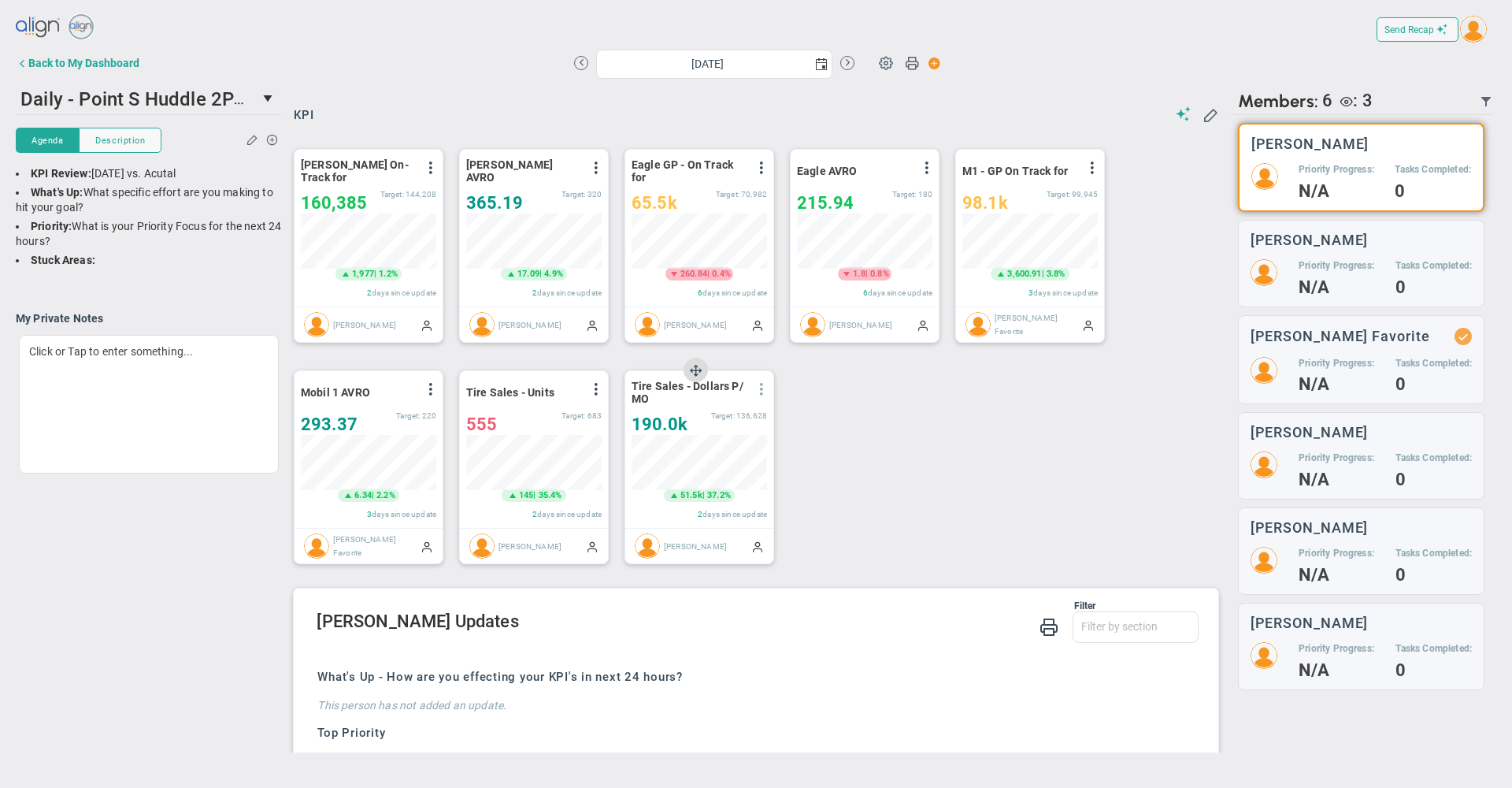
click at [763, 391] on span at bounding box center [761, 389] width 13 height 13
click at [695, 426] on li "Edit" at bounding box center [718, 421] width 112 height 20
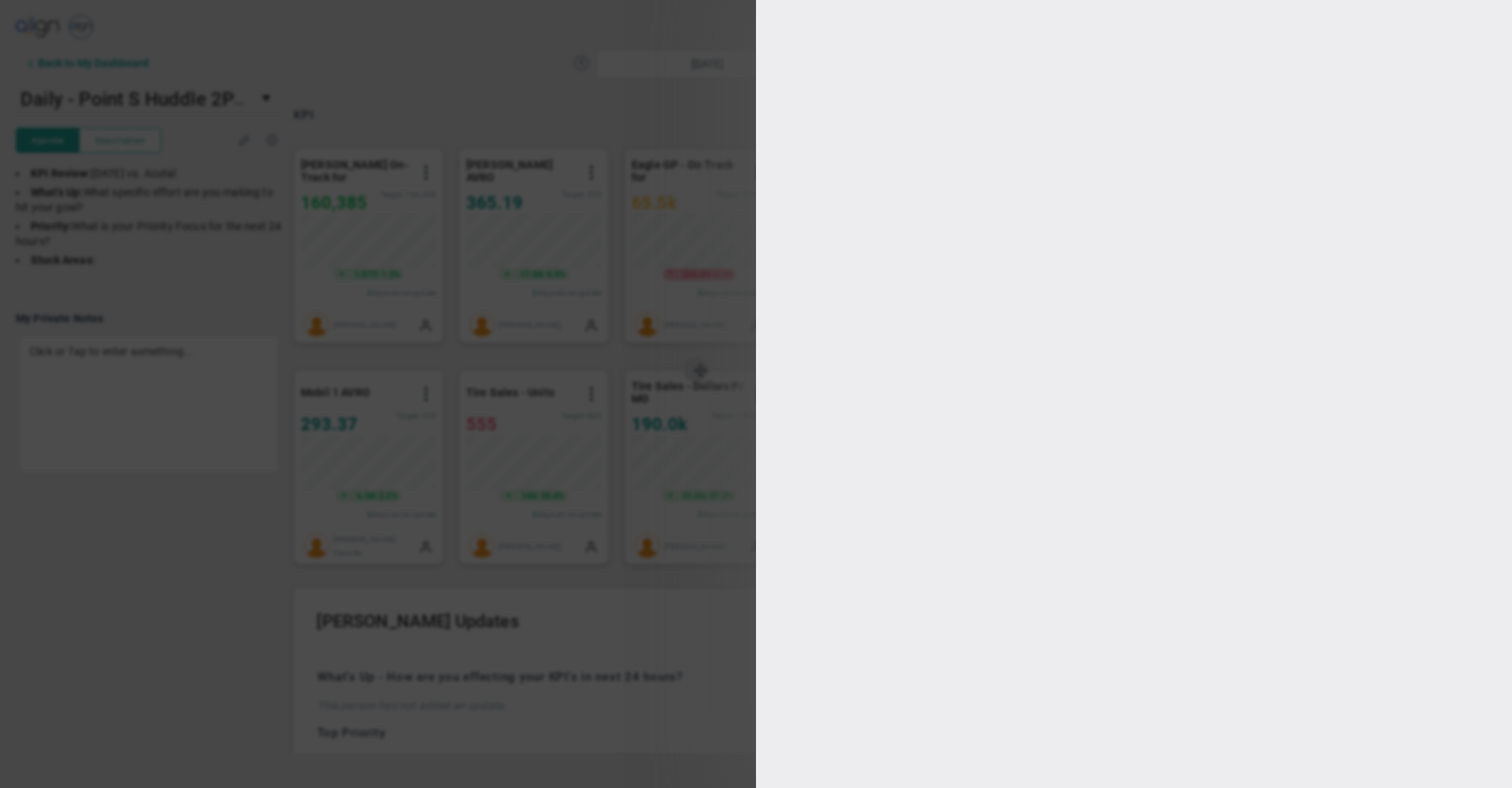
type input "[DATE]"
type input "[PERSON_NAME]"
radio input "true"
type input "146628"
type input "136628"
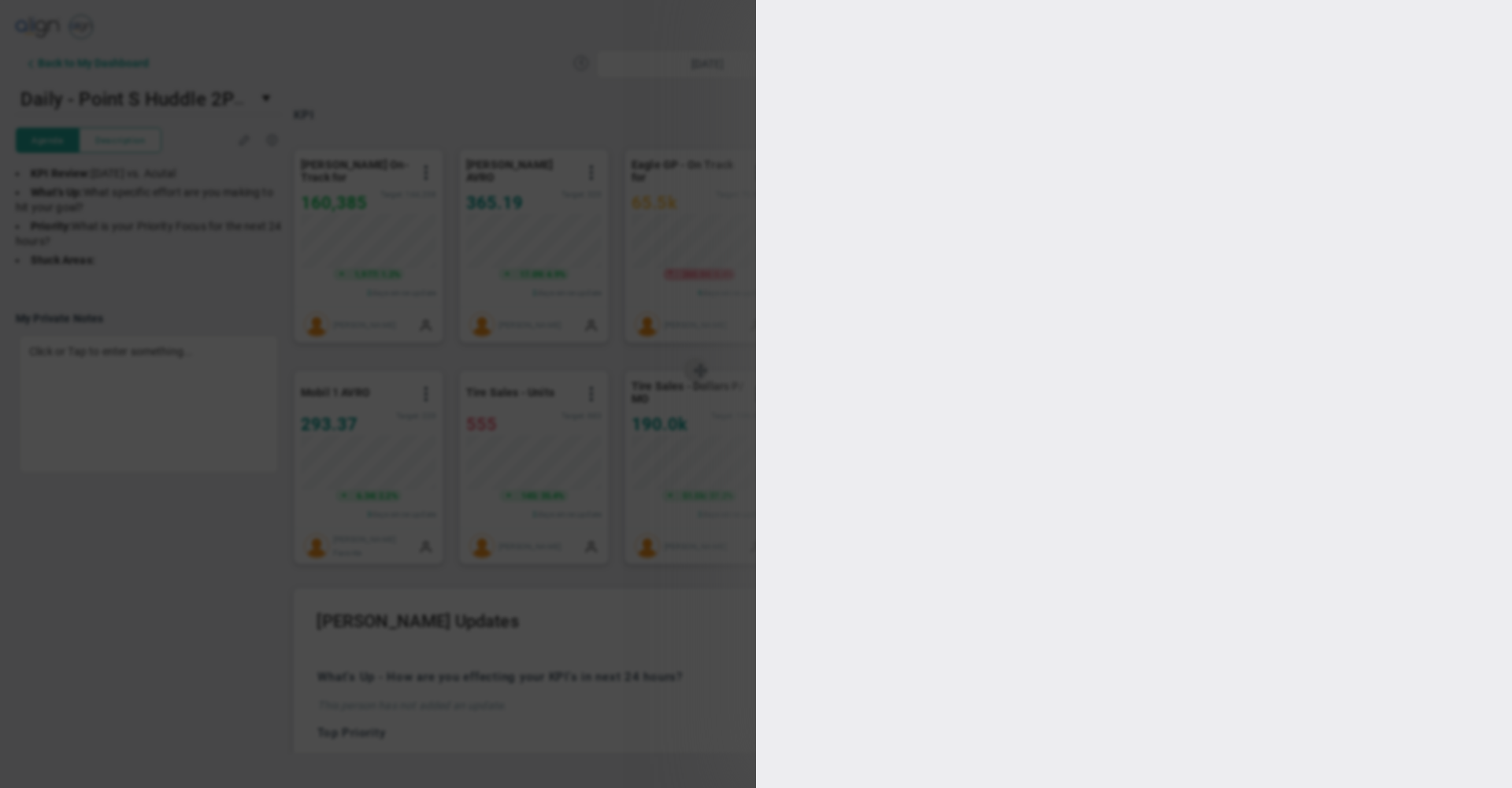
type input "126628"
type input "116628"
checkbox input "true"
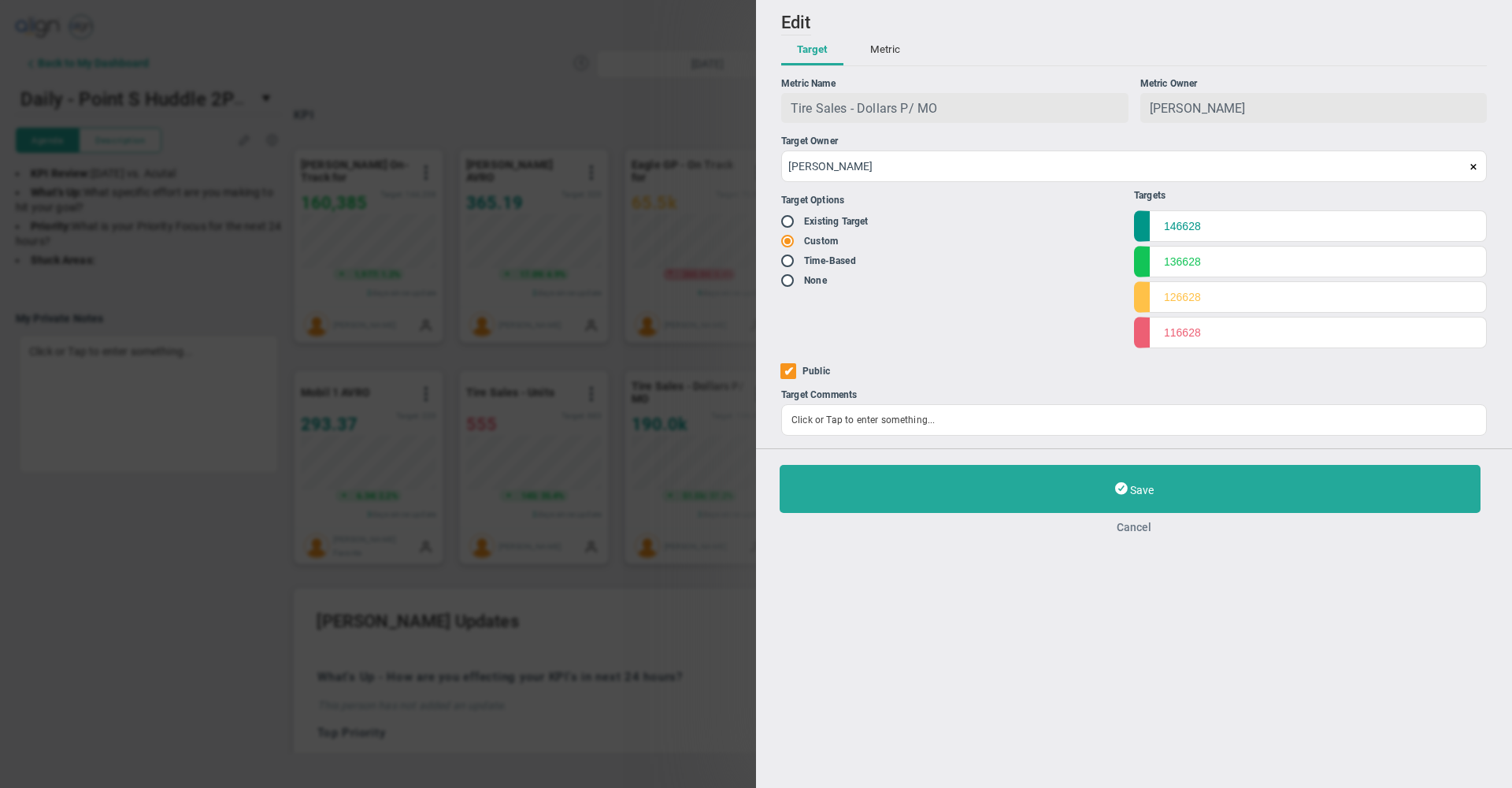
click at [1136, 531] on button "Cancel" at bounding box center [1134, 526] width 709 height 13
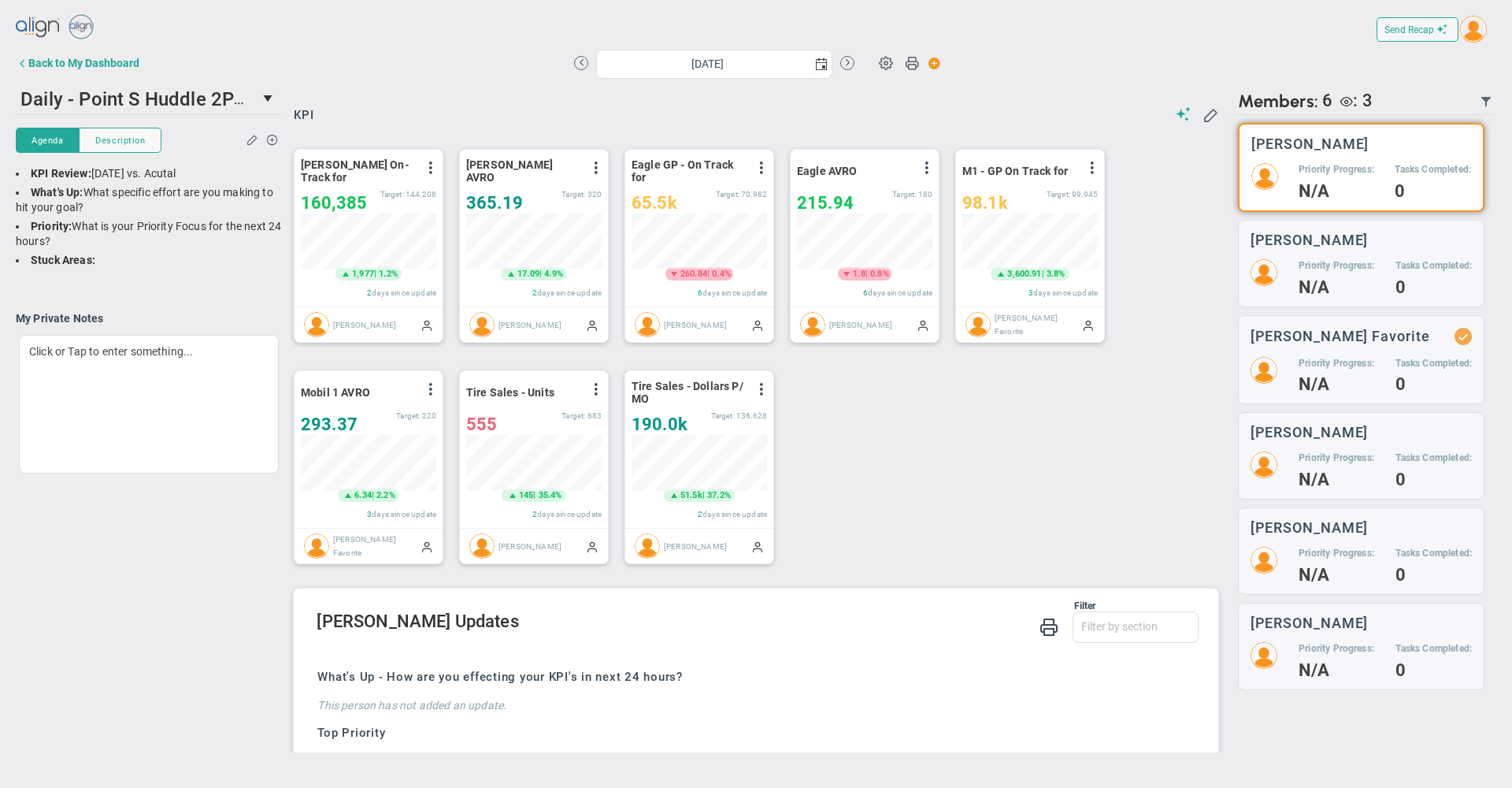
click at [1475, 39] on img at bounding box center [1474, 29] width 27 height 27
click at [1432, 188] on span "Sign Out" at bounding box center [1451, 189] width 119 height 32
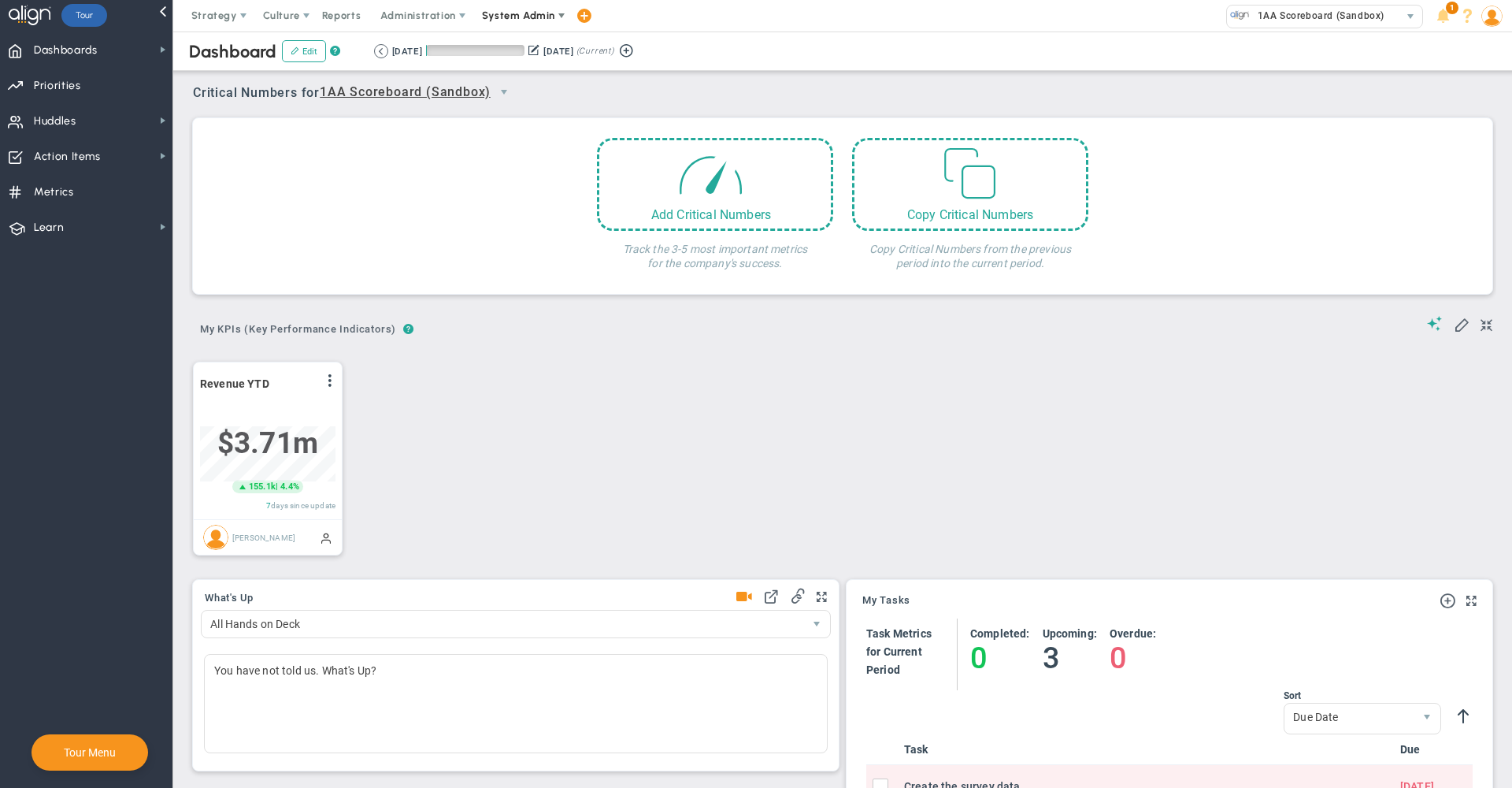
click at [523, 14] on span "System Admin" at bounding box center [519, 15] width 74 height 12
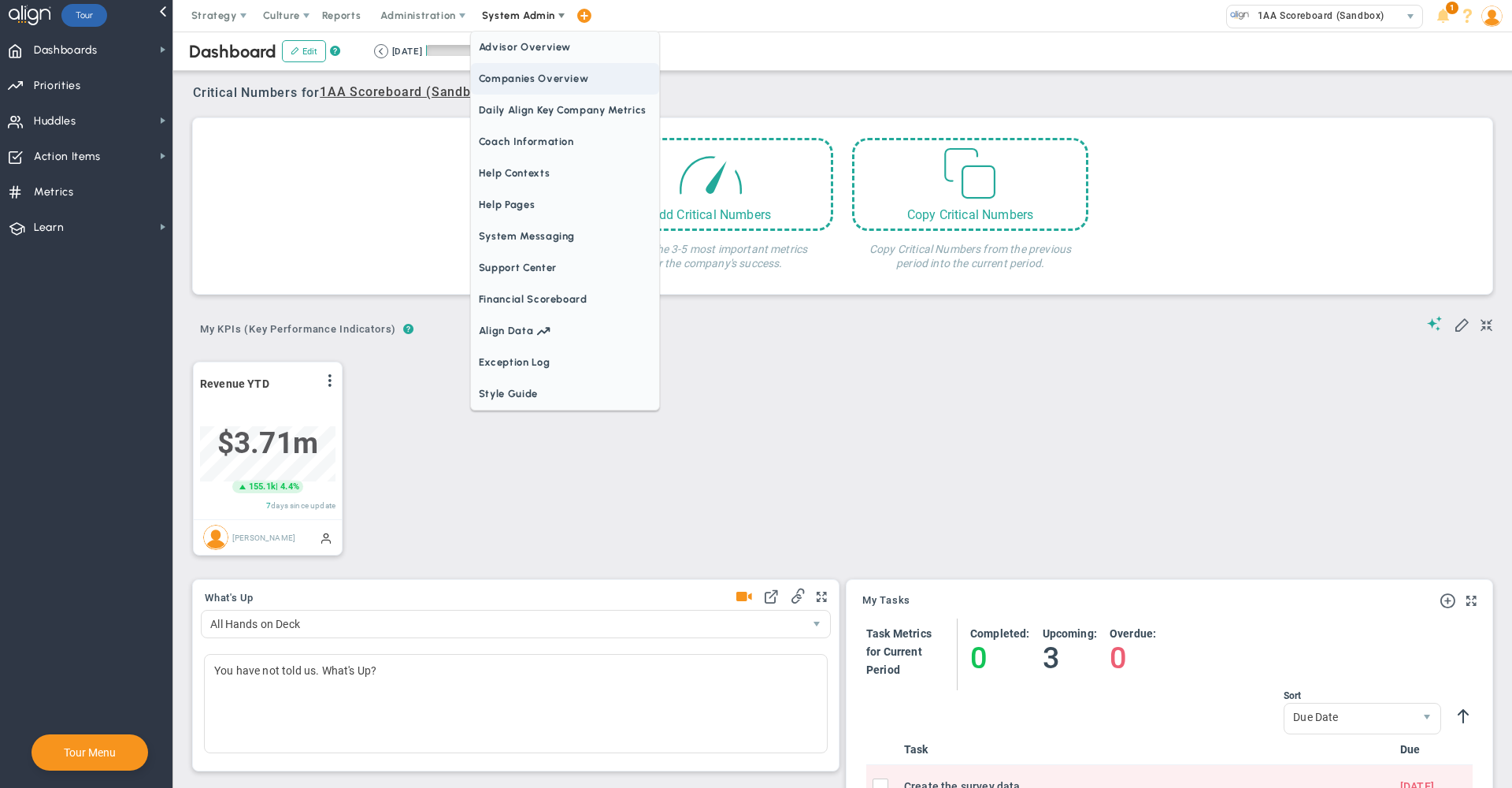
click at [530, 90] on span "Companies Overview" at bounding box center [565, 79] width 188 height 32
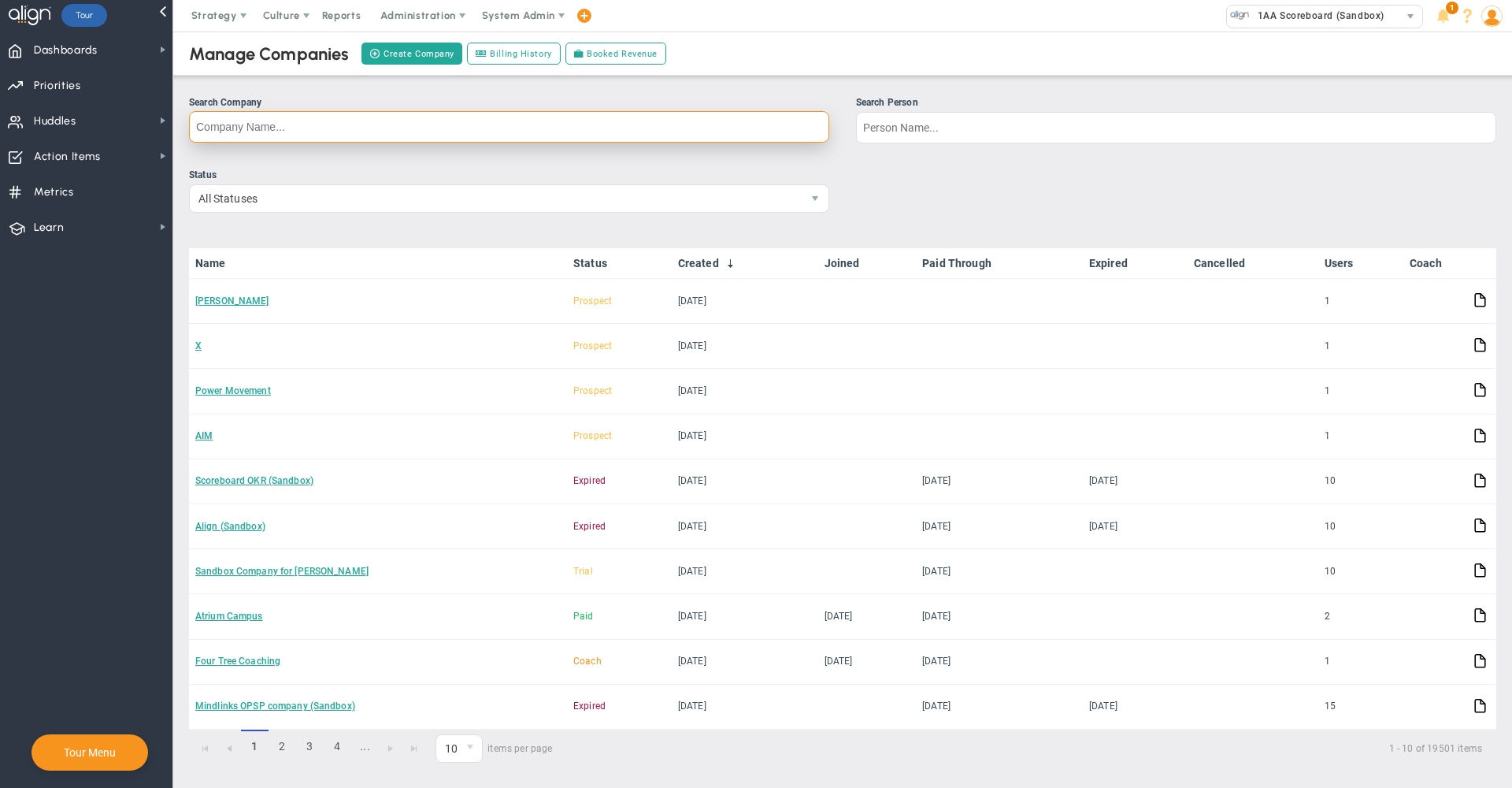
click at [782, 117] on input "Search Company" at bounding box center [509, 127] width 641 height 32
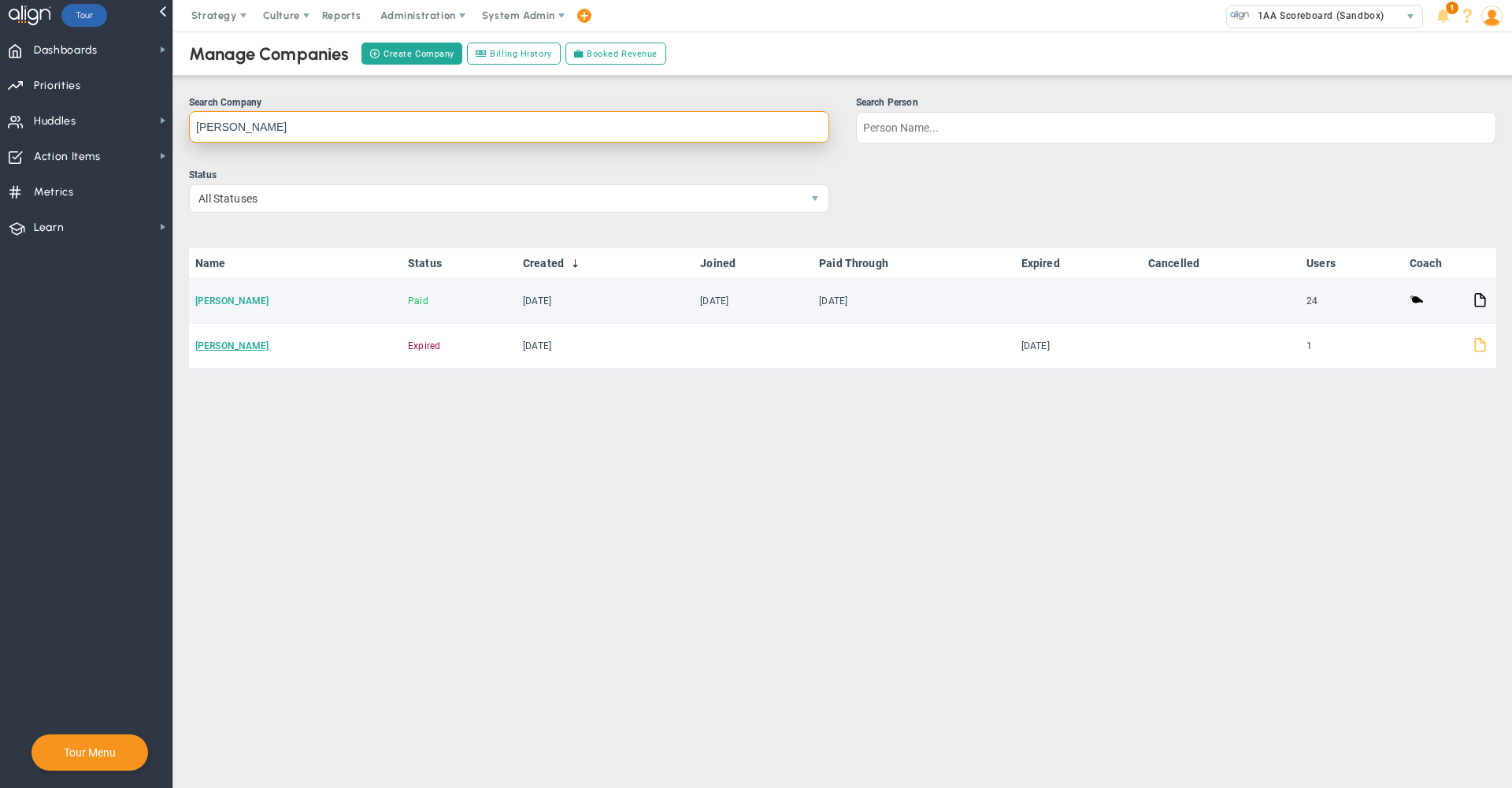
type input "cabico"
click at [202, 297] on link "Cabico" at bounding box center [232, 301] width 74 height 11
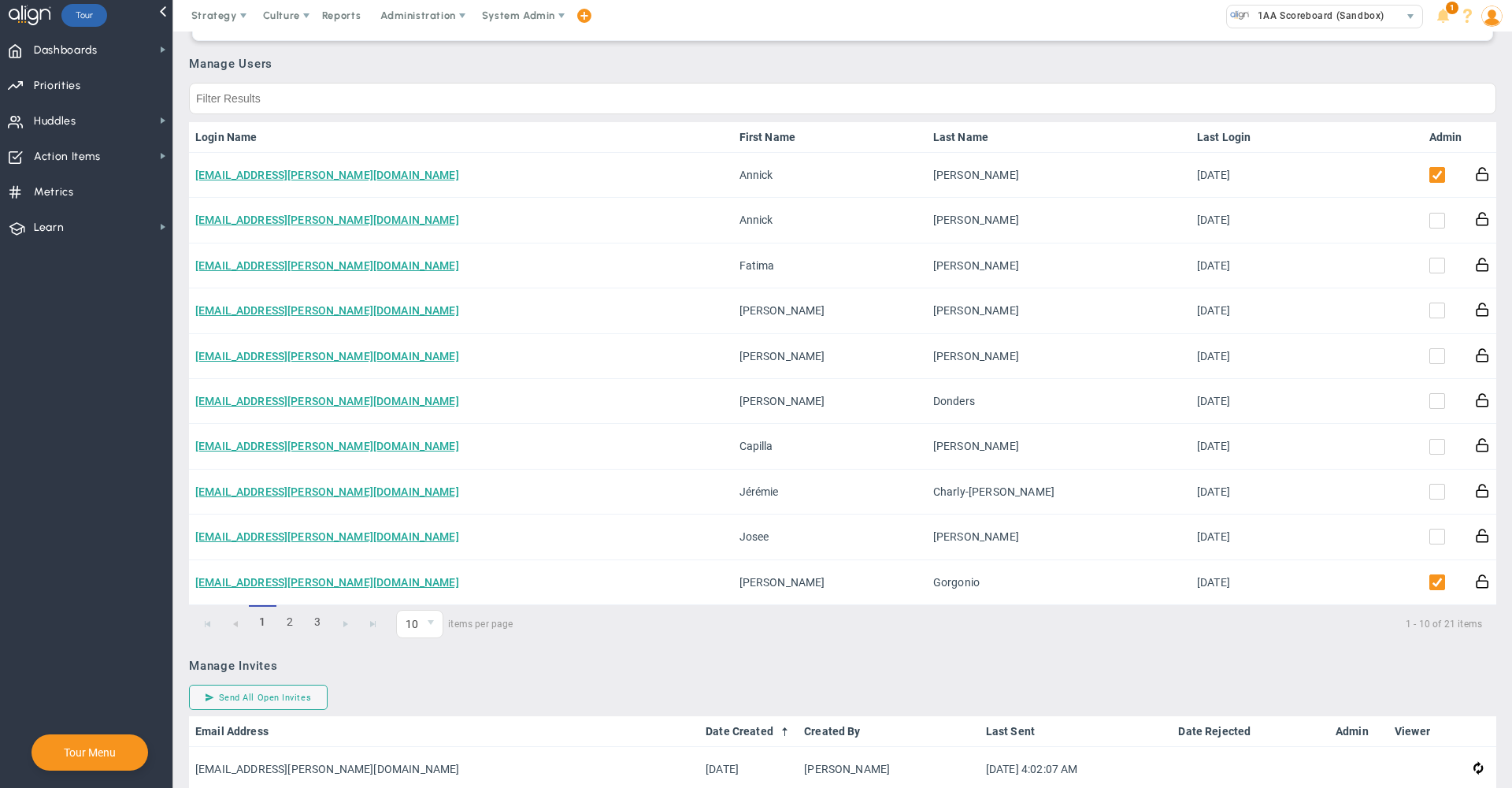
scroll to position [813, 0]
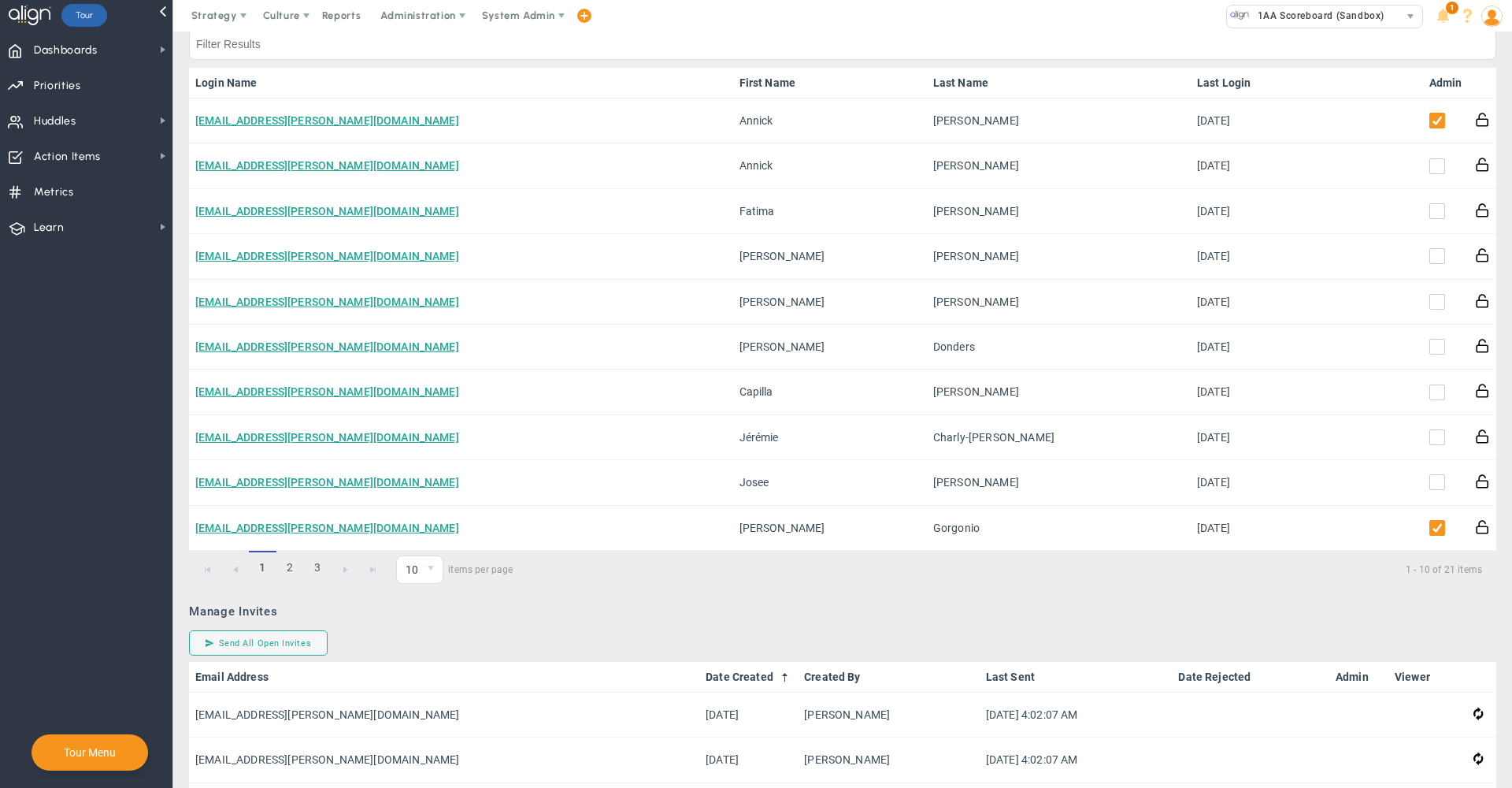
click at [1429, 78] on link "Admin" at bounding box center [1446, 82] width 33 height 13
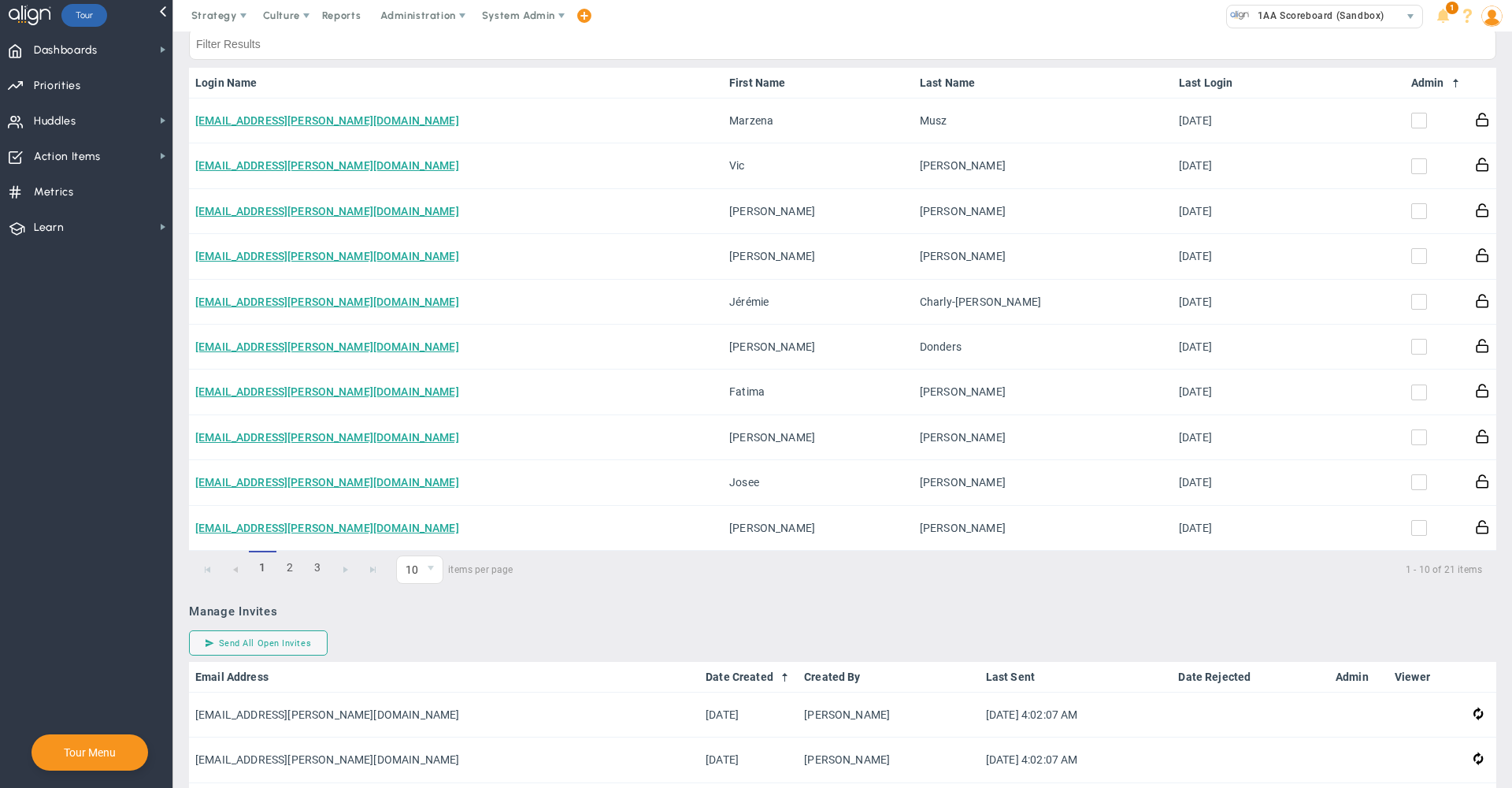
click at [1429, 78] on link "Admin" at bounding box center [1437, 82] width 51 height 13
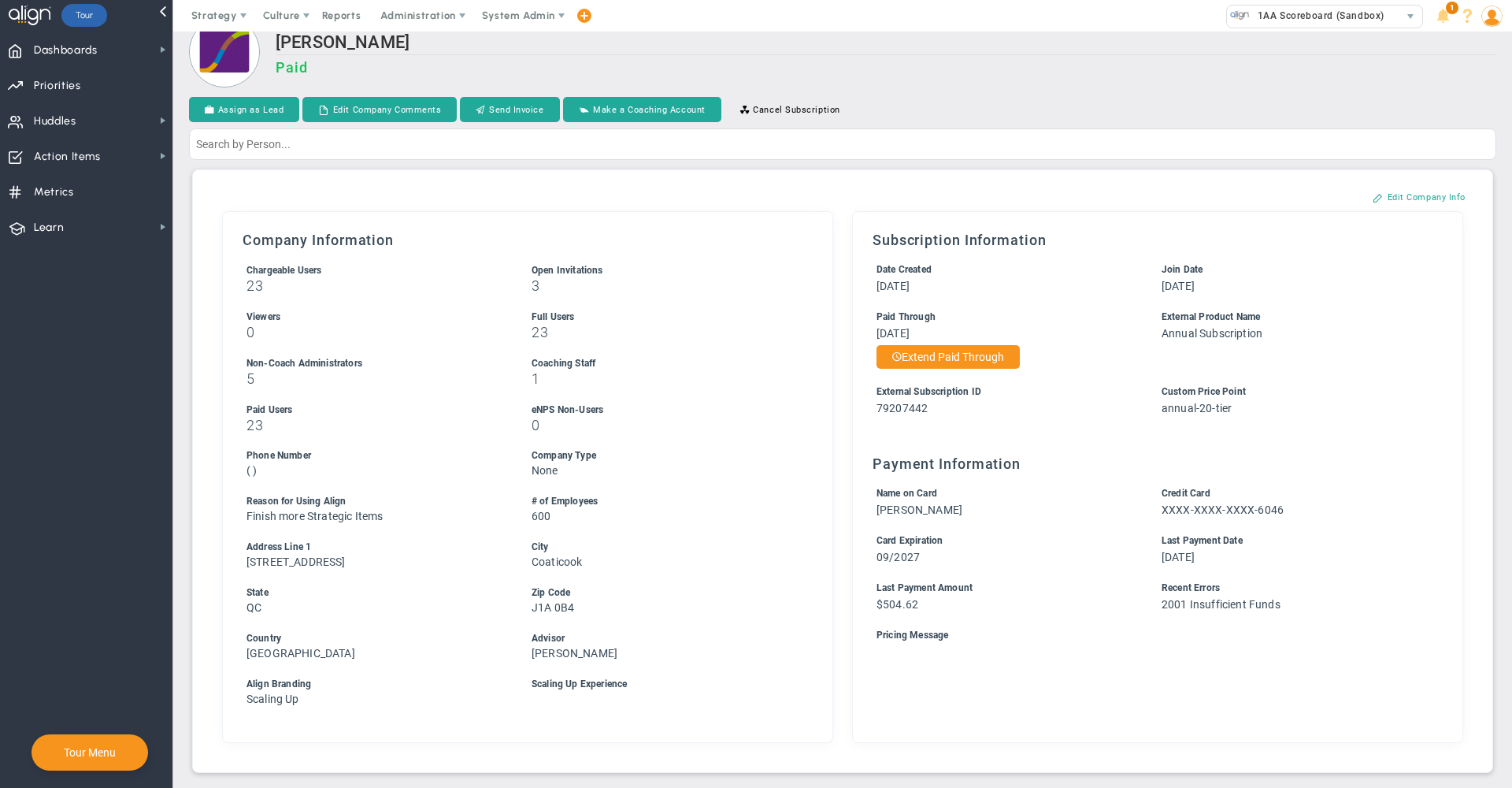
scroll to position [0, 0]
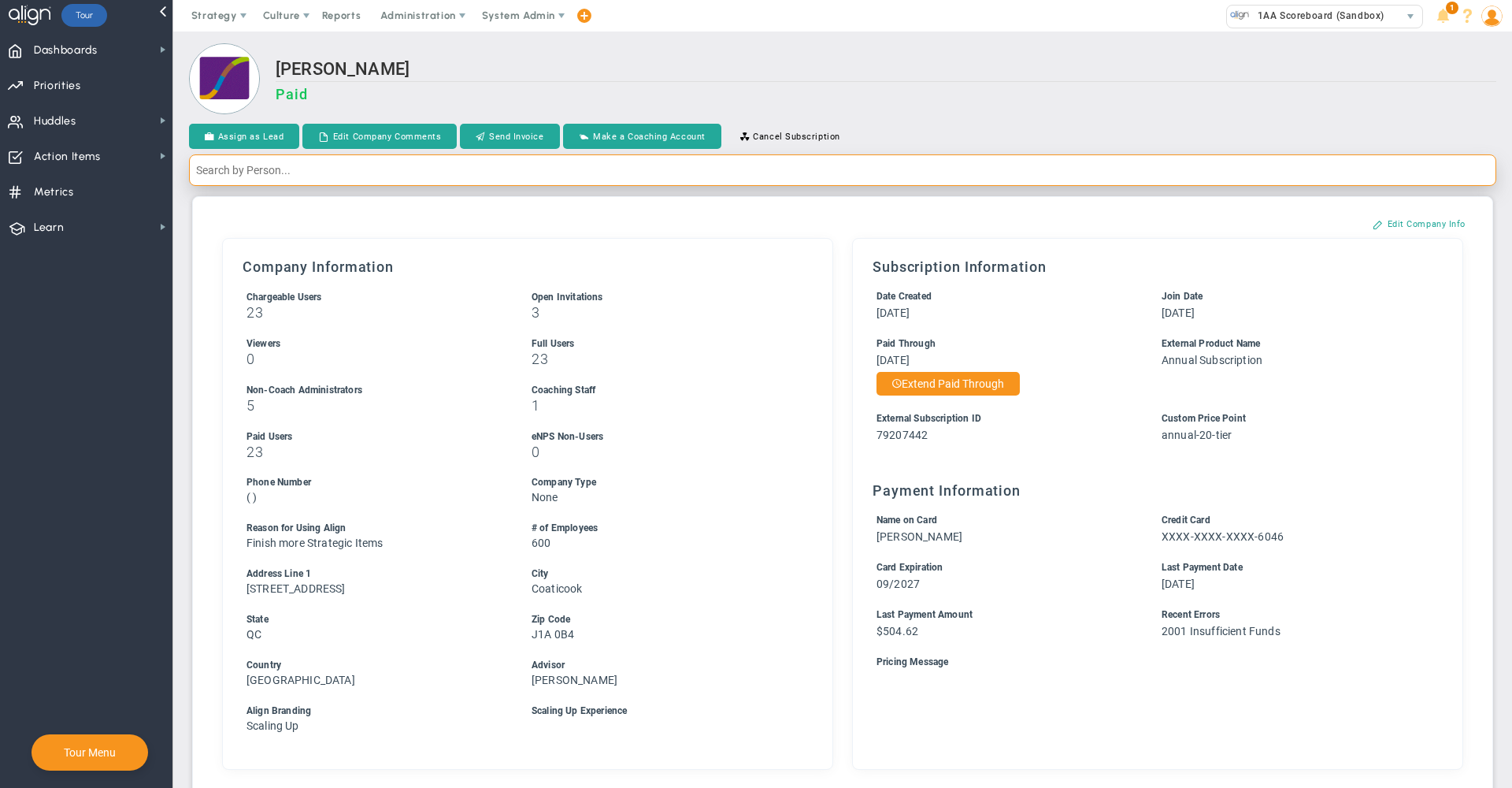
click at [1087, 174] on input "text" at bounding box center [842, 170] width 1307 height 32
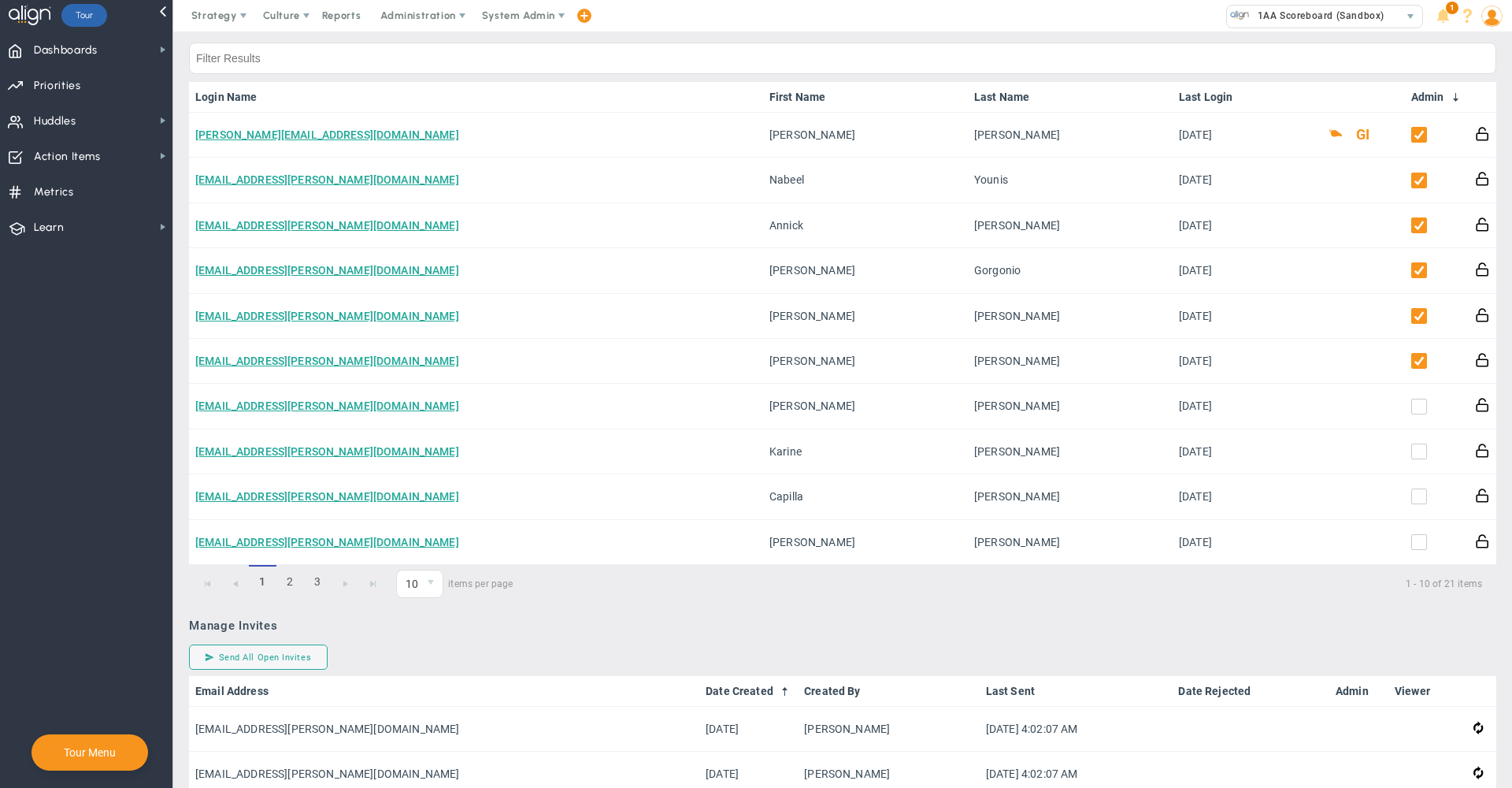
scroll to position [772, 0]
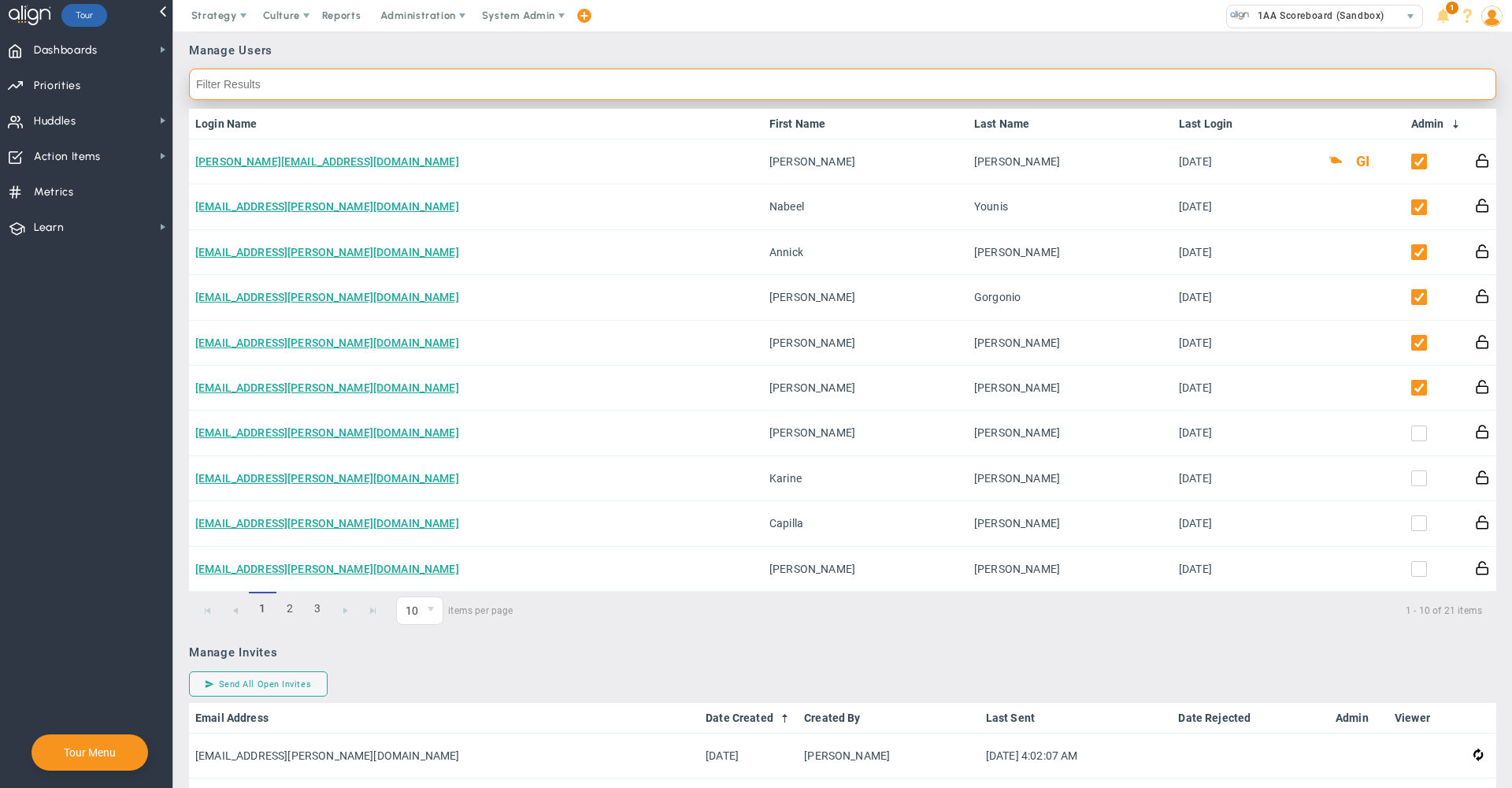
click at [651, 87] on input "text" at bounding box center [842, 84] width 1307 height 32
type input "marin"
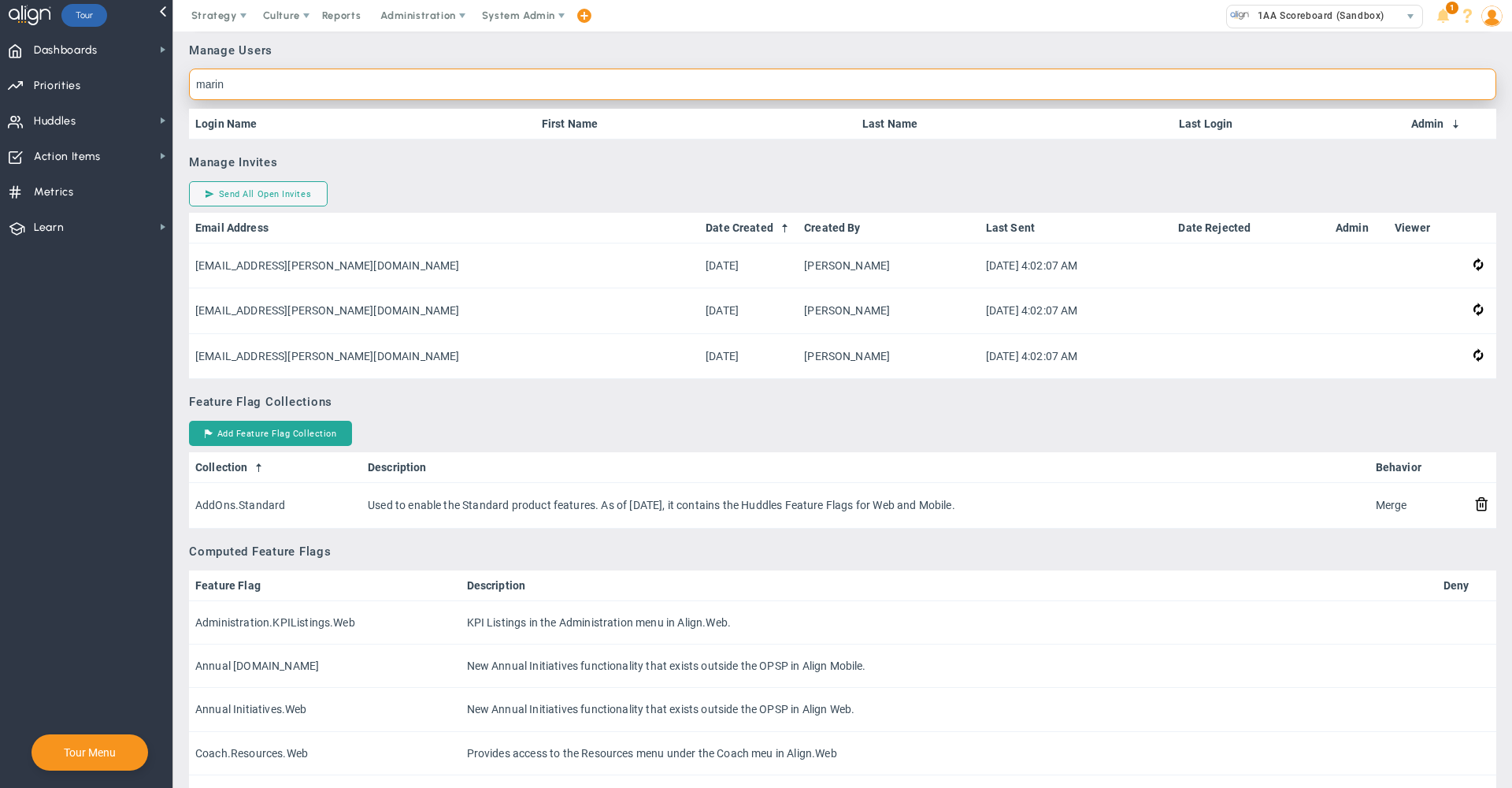
click at [651, 87] on input "marin" at bounding box center [842, 84] width 1307 height 32
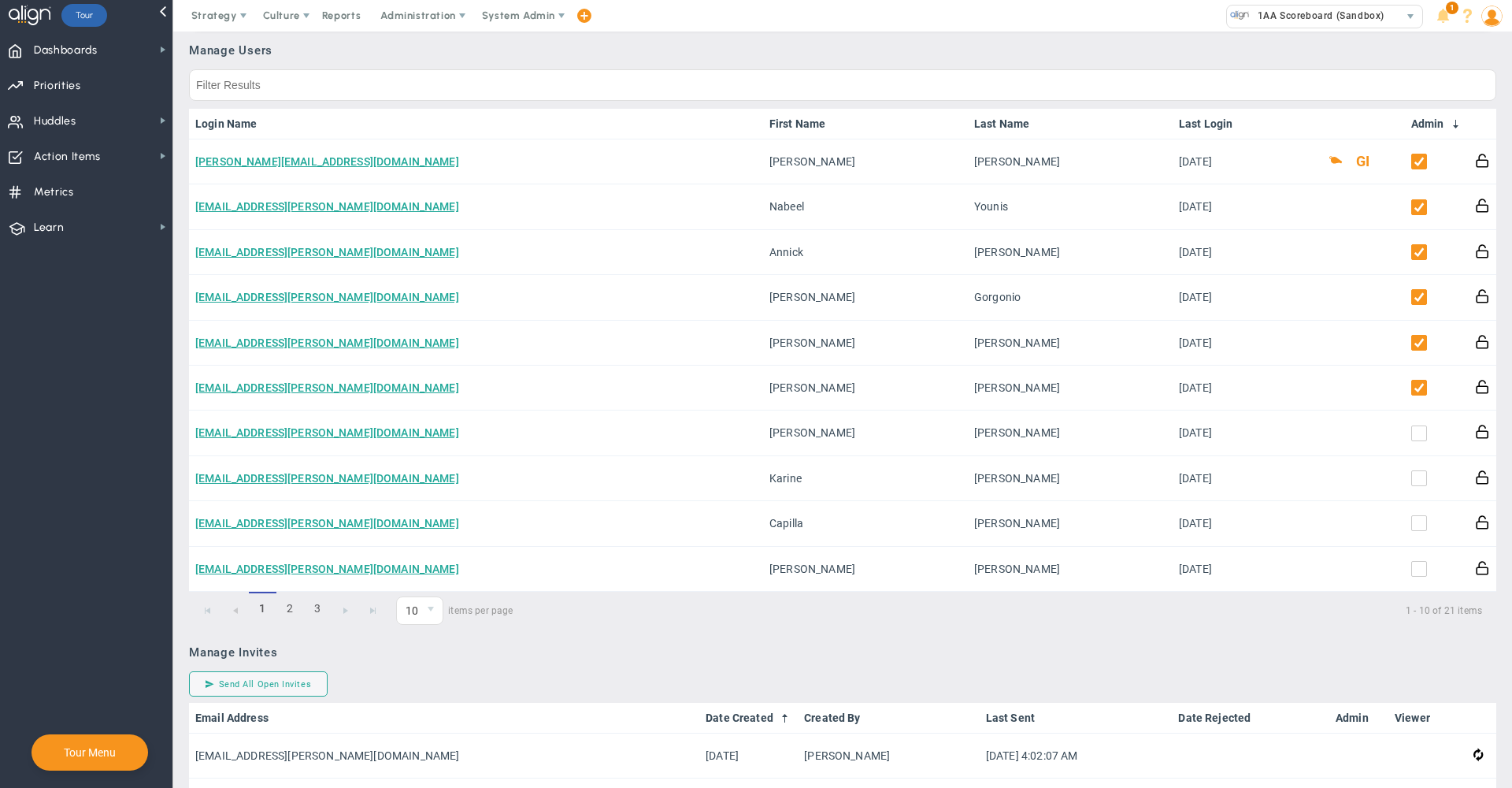
click at [774, 48] on h3 "Manage Users" at bounding box center [842, 50] width 1307 height 14
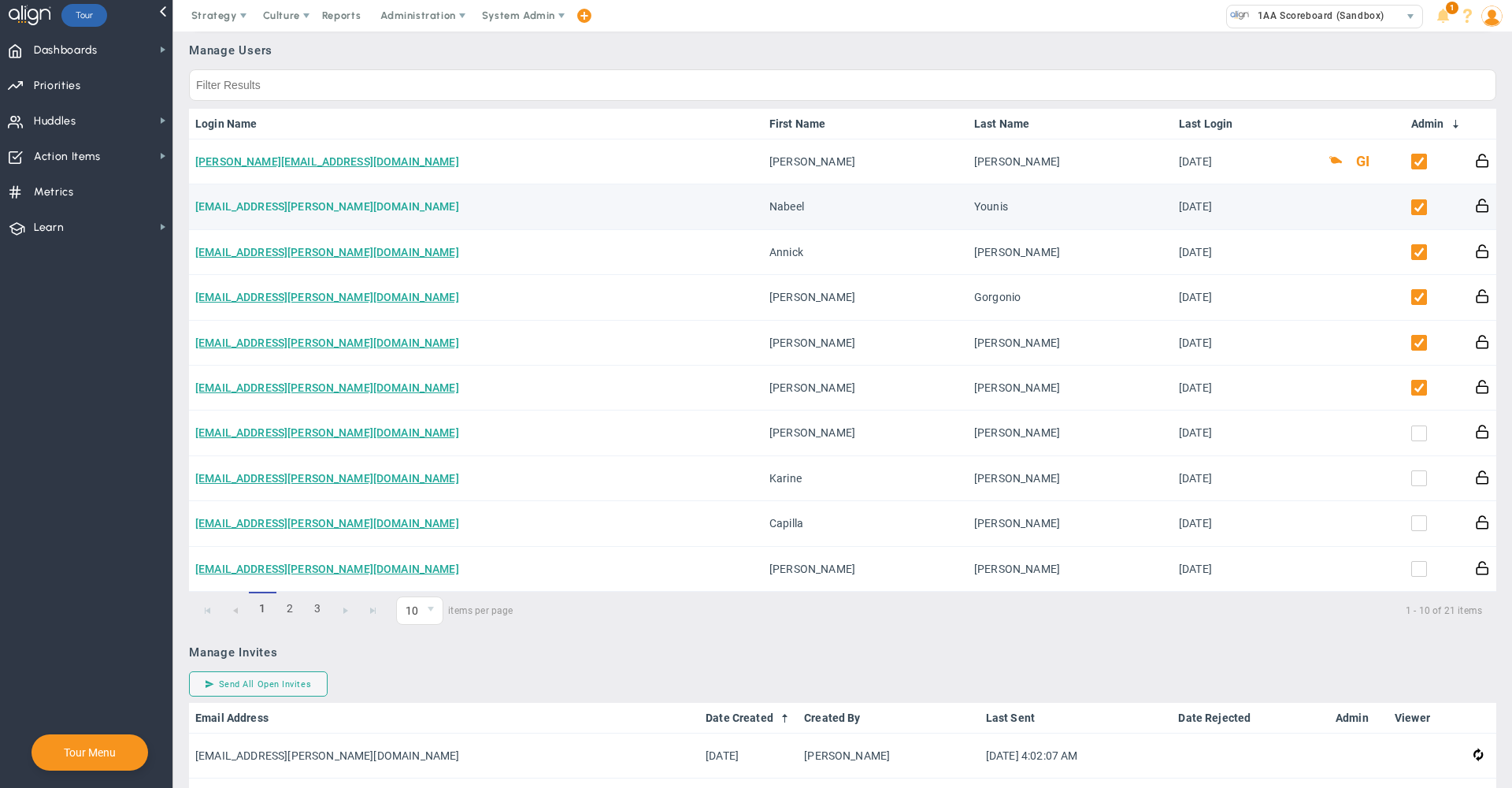
click at [232, 211] on link "nyounis@cabico.com" at bounding box center [327, 206] width 264 height 13
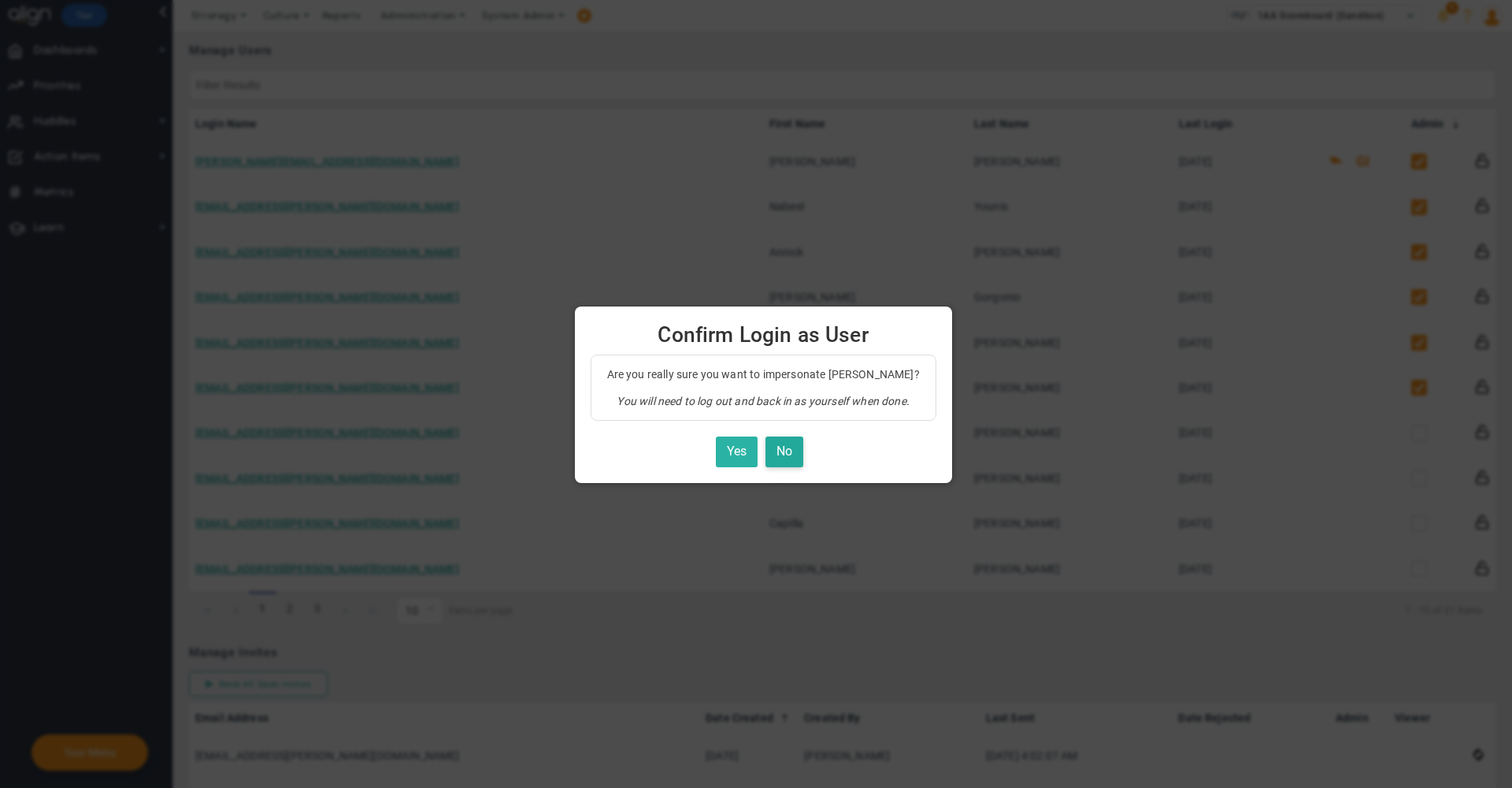
click at [733, 449] on button "Yes" at bounding box center [737, 451] width 42 height 31
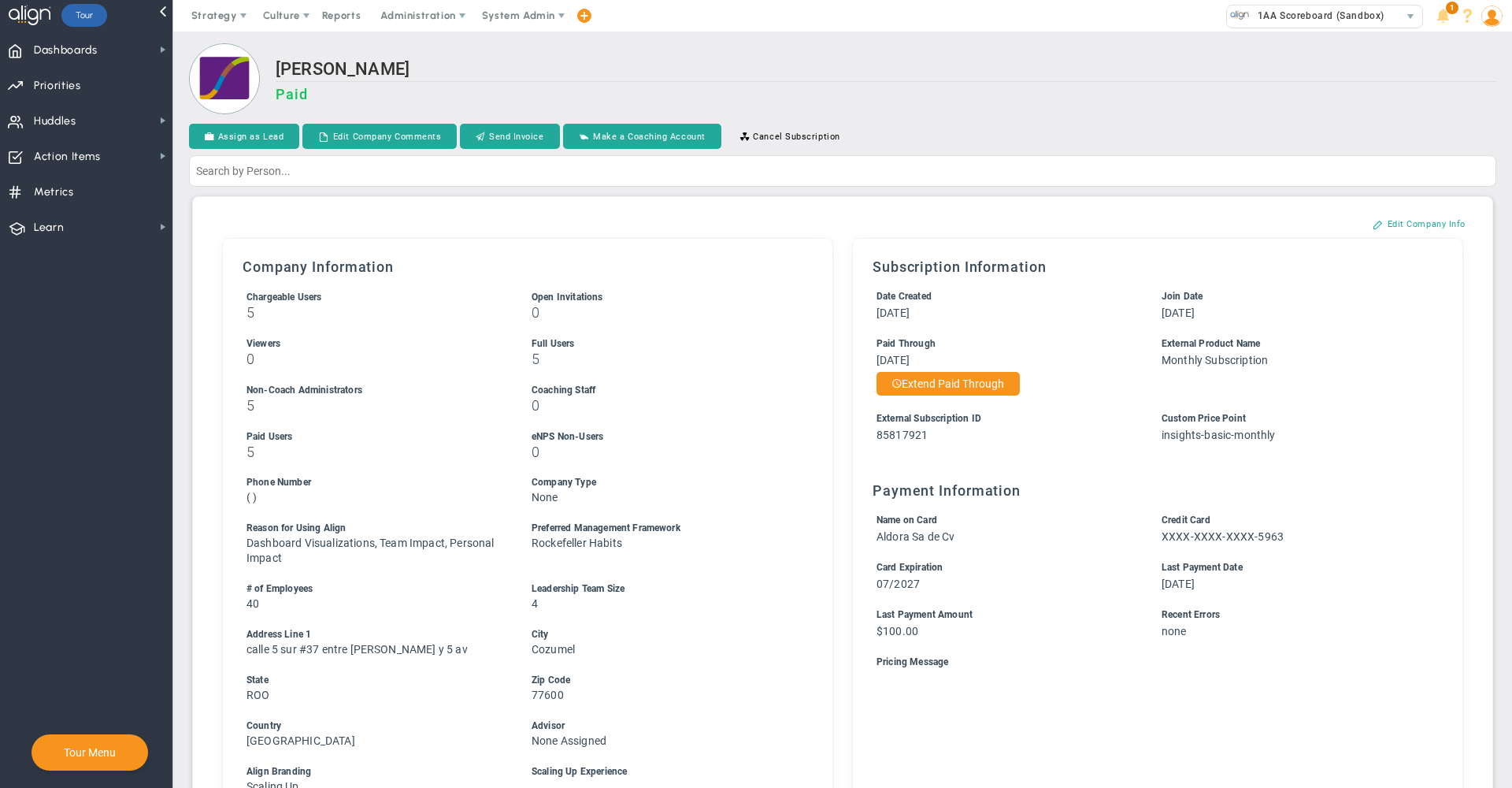
click at [1063, 43] on div "Aldora divers Paid" at bounding box center [842, 80] width 1307 height 74
click at [978, 109] on div "Aldora divers Paid" at bounding box center [886, 89] width 1221 height 58
click at [1079, 68] on h2 "Aldora divers" at bounding box center [886, 70] width 1221 height 23
click at [1092, 71] on h2 "Aldora divers" at bounding box center [886, 70] width 1221 height 23
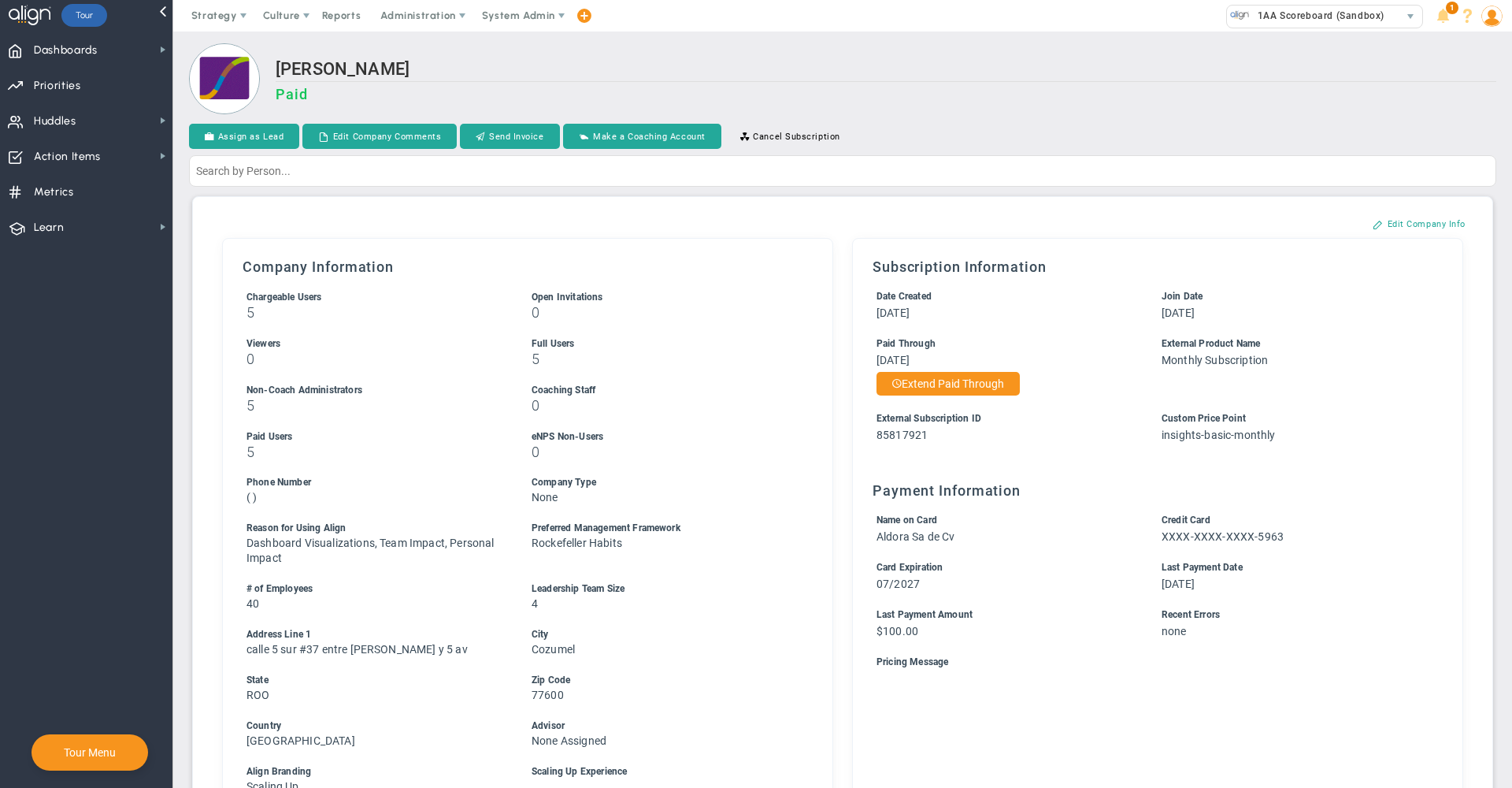
click at [949, 44] on div "Aldora divers Paid" at bounding box center [842, 80] width 1307 height 74
click at [863, 64] on h2 "Aldora divers" at bounding box center [886, 70] width 1221 height 23
click at [805, 69] on h2 "Aldora divers" at bounding box center [886, 70] width 1221 height 23
click at [849, 54] on div "Aldora divers Paid" at bounding box center [842, 80] width 1307 height 74
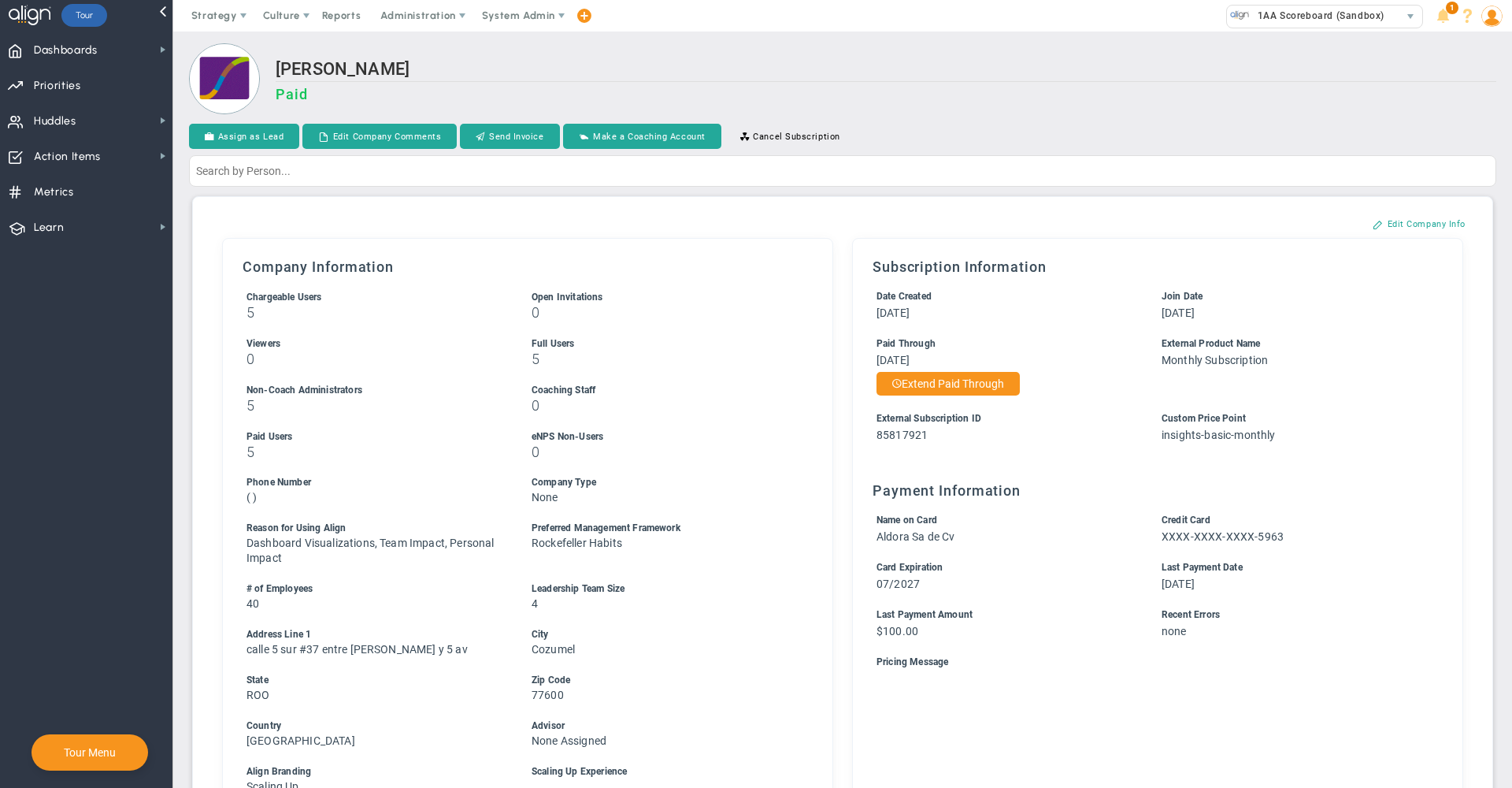
click at [823, 65] on h2 "Aldora divers" at bounding box center [886, 70] width 1221 height 23
